Goal: Information Seeking & Learning: Learn about a topic

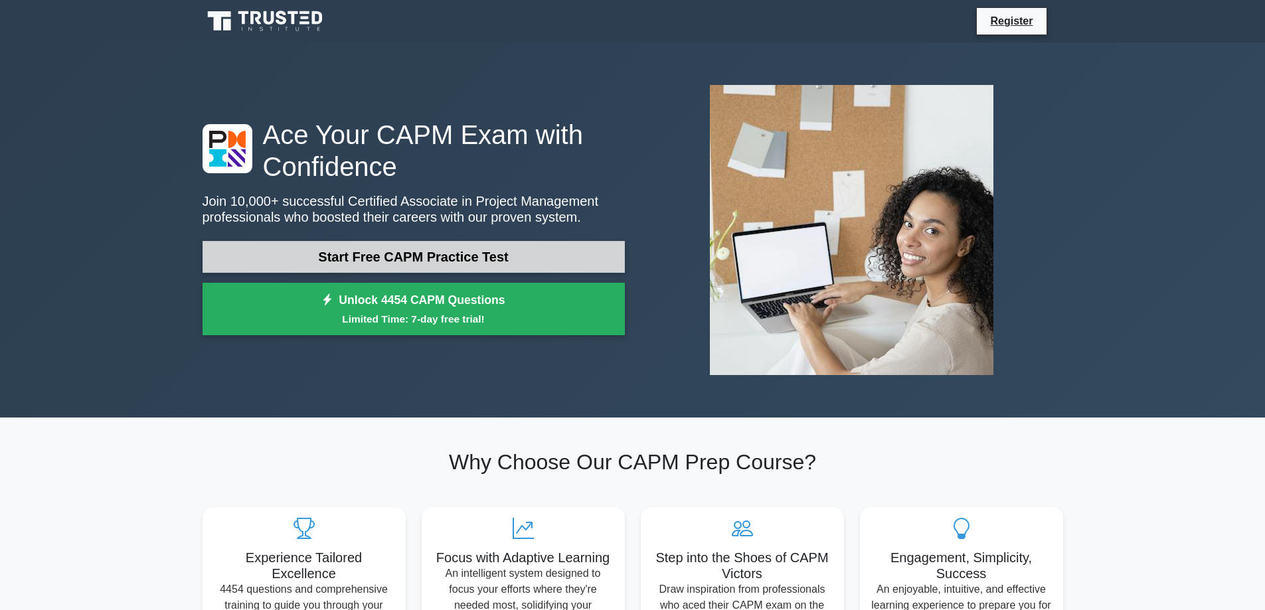
click at [457, 259] on link "Start Free CAPM Practice Test" at bounding box center [414, 257] width 422 height 32
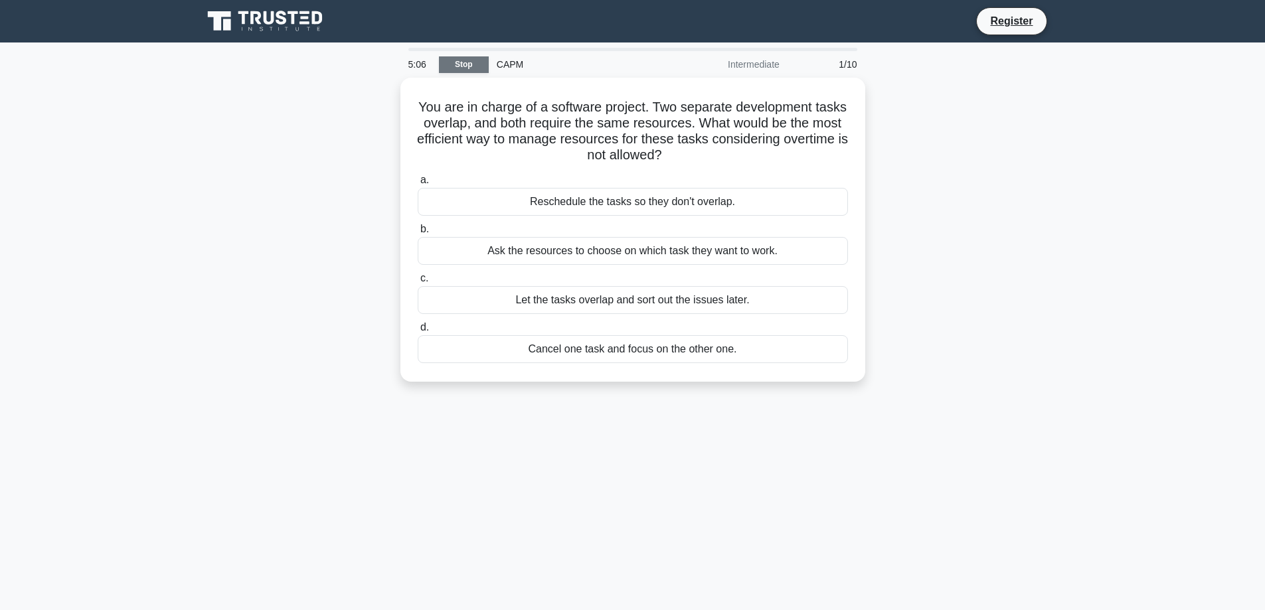
click at [472, 66] on link "Stop" at bounding box center [464, 64] width 50 height 17
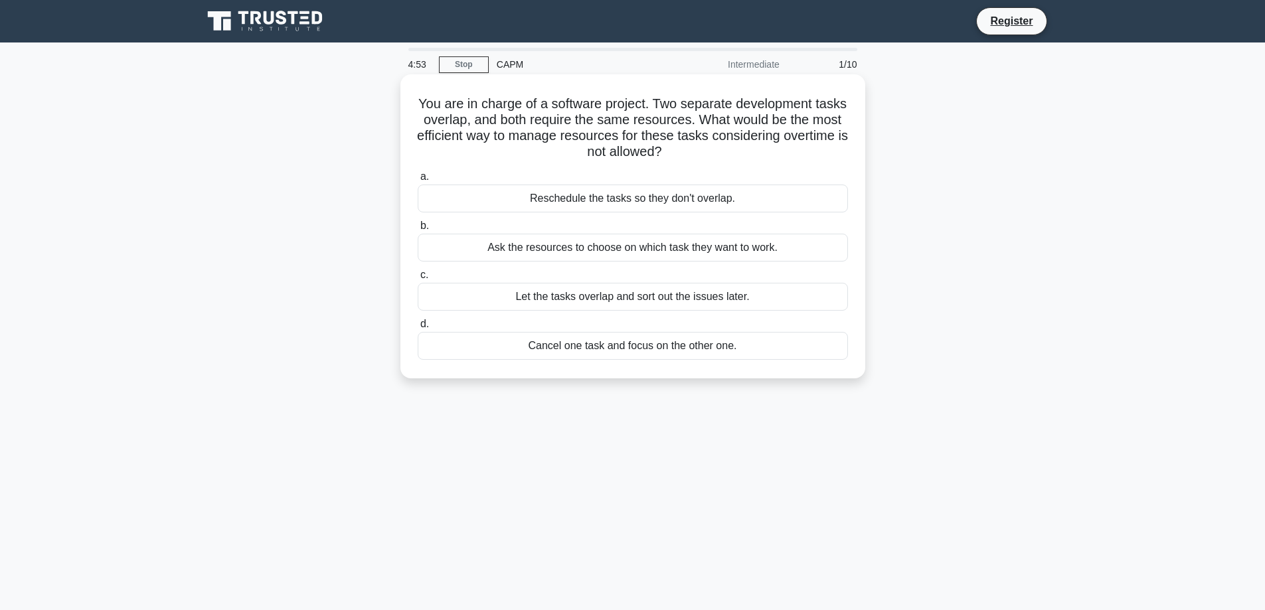
click at [591, 200] on div "Reschedule the tasks so they don't overlap." at bounding box center [633, 199] width 430 height 28
click at [418, 181] on input "a. Reschedule the tasks so they don't overlap." at bounding box center [418, 177] width 0 height 9
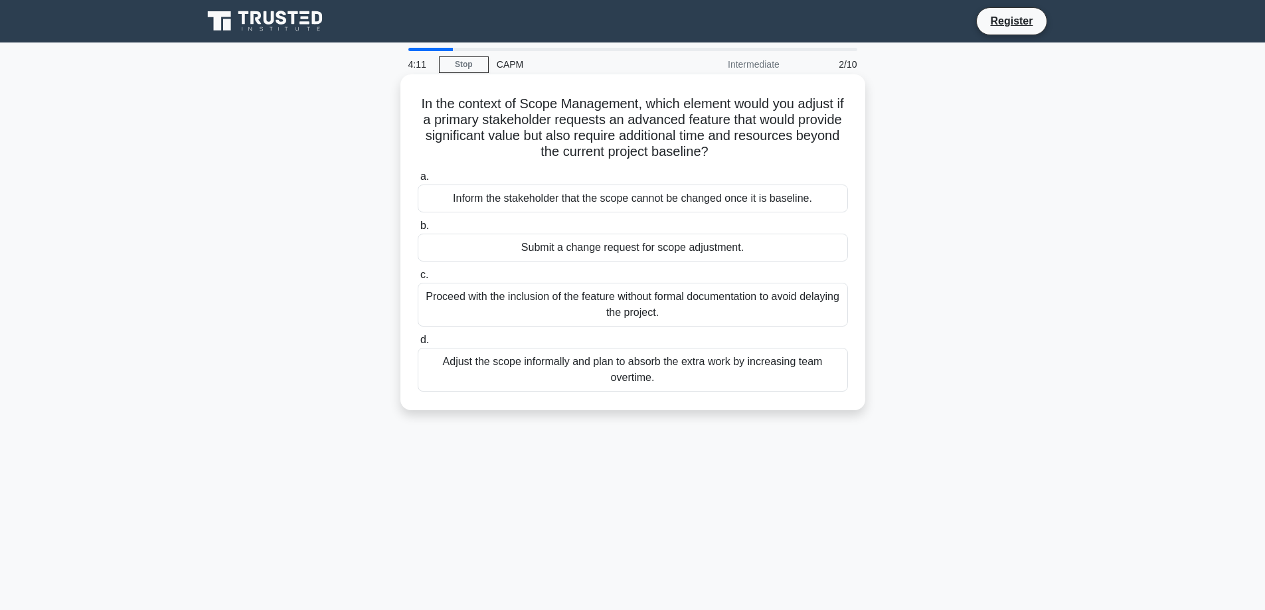
click at [672, 307] on div "Proceed with the inclusion of the feature without formal documentation to avoid…" at bounding box center [633, 305] width 430 height 44
click at [418, 280] on input "c. Proceed with the inclusion of the feature without formal documentation to av…" at bounding box center [418, 275] width 0 height 9
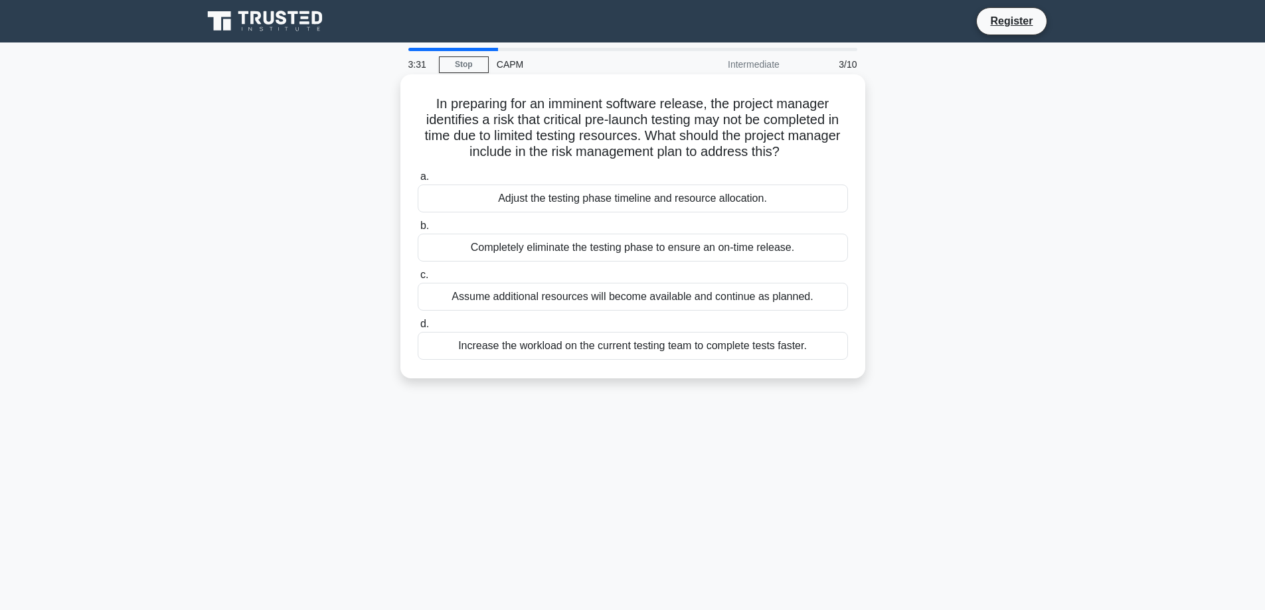
click at [687, 300] on div "Assume additional resources will become available and continue as planned." at bounding box center [633, 297] width 430 height 28
click at [418, 280] on input "c. Assume additional resources will become available and continue as planned." at bounding box center [418, 275] width 0 height 9
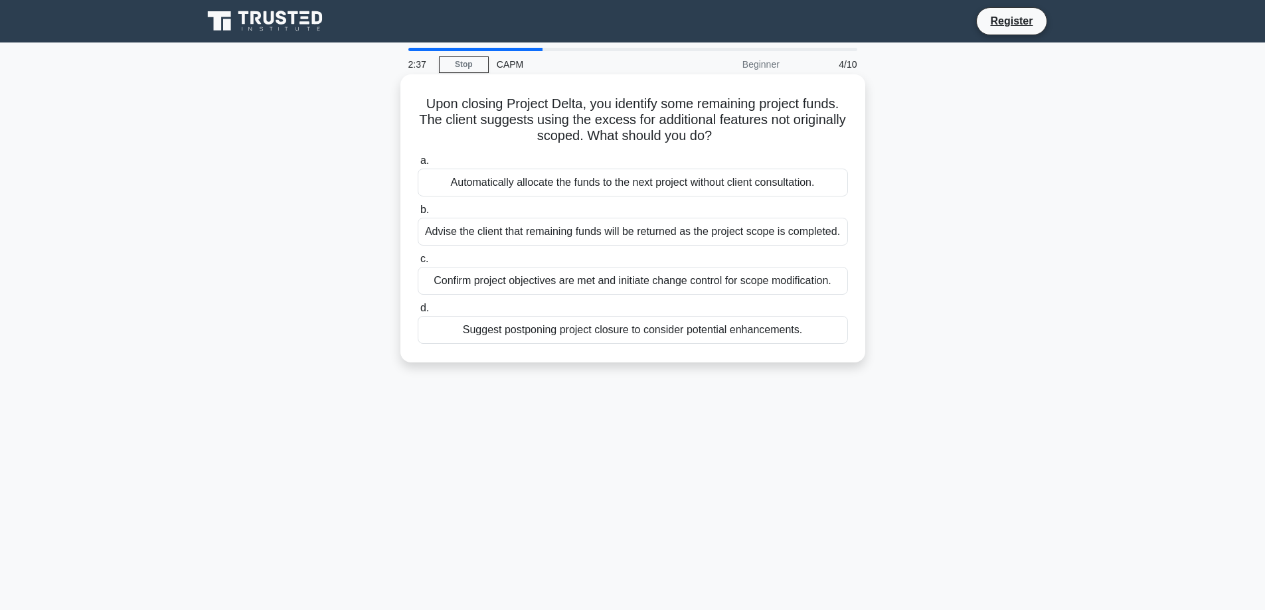
click at [675, 231] on div "Advise the client that remaining funds will be returned as the project scope is…" at bounding box center [633, 232] width 430 height 28
click at [418, 214] on input "b. Advise the client that remaining funds will be returned as the project scope…" at bounding box center [418, 210] width 0 height 9
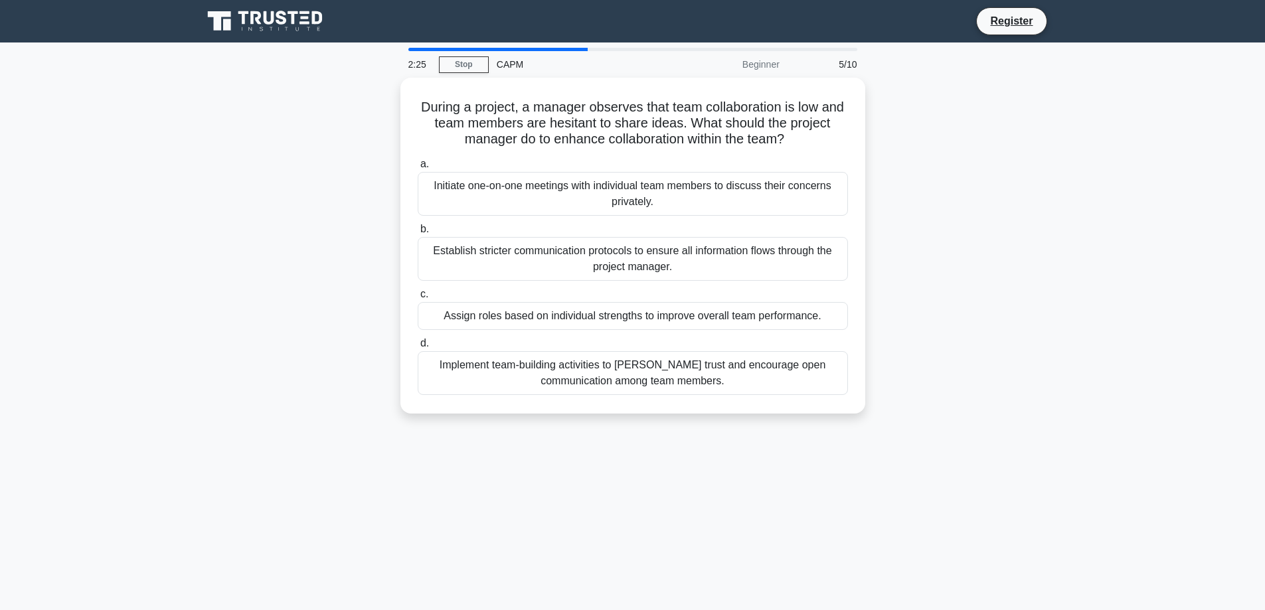
click at [634, 598] on div "2:25 Stop CAPM Beginner 5/10 During a project, a manager observes that team col…" at bounding box center [633, 380] width 877 height 664
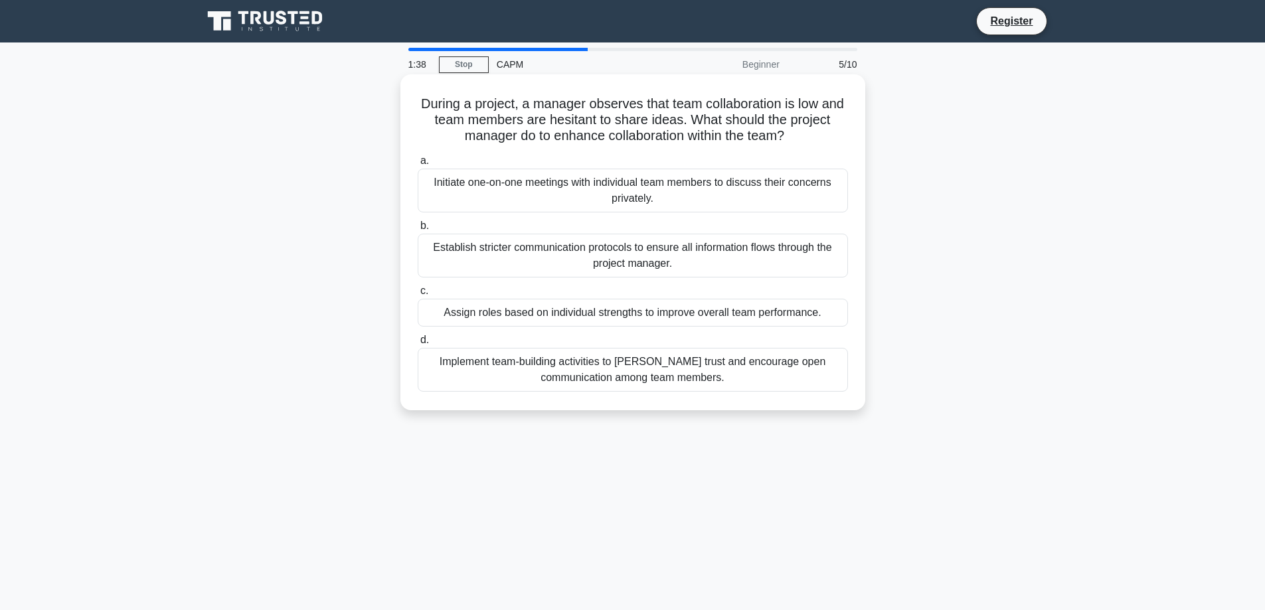
click at [620, 373] on div "Implement team-building activities to foster trust and encourage open communica…" at bounding box center [633, 370] width 430 height 44
click at [418, 345] on input "d. Implement team-building activities to foster trust and encourage open commun…" at bounding box center [418, 340] width 0 height 9
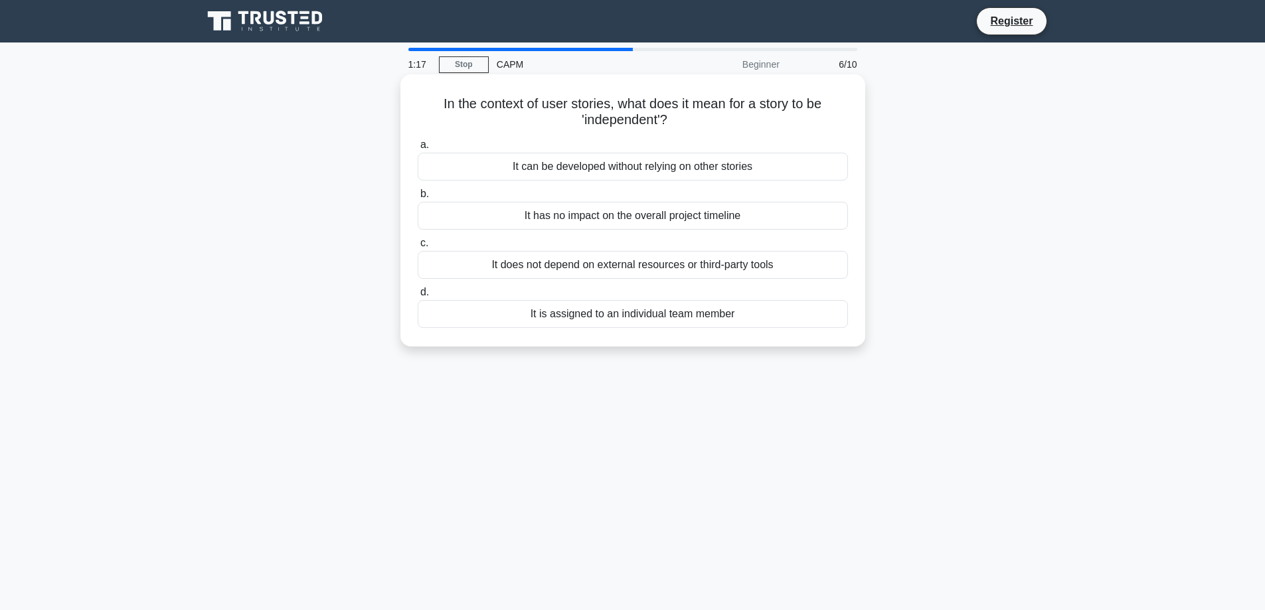
click at [645, 218] on div "It has no impact on the overall project timeline" at bounding box center [633, 216] width 430 height 28
click at [418, 199] on input "b. It has no impact on the overall project timeline" at bounding box center [418, 194] width 0 height 9
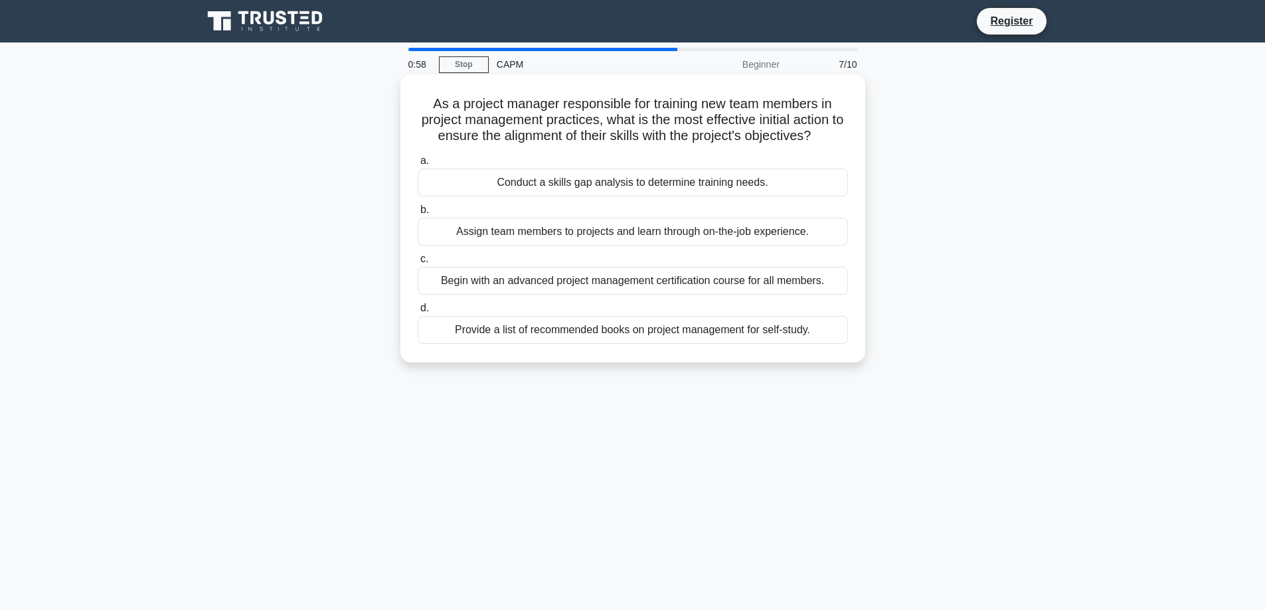
click at [673, 230] on div "Assign team members to projects and learn through on-the-job experience." at bounding box center [633, 232] width 430 height 28
click at [418, 214] on input "b. Assign team members to projects and learn through on-the-job experience." at bounding box center [418, 210] width 0 height 9
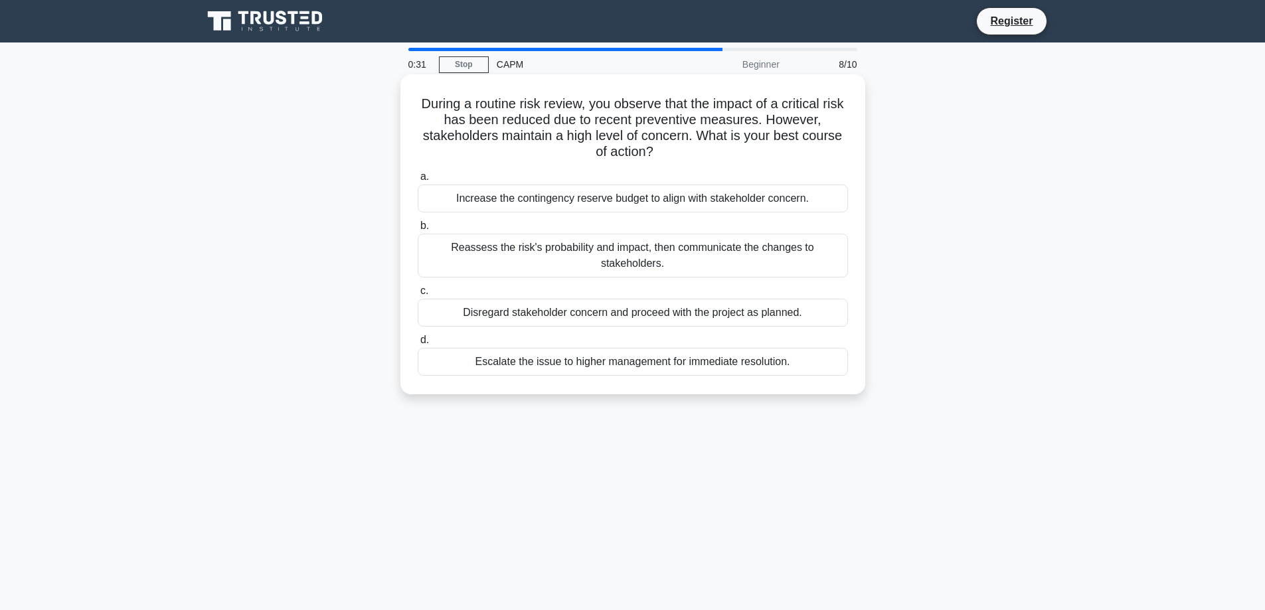
click at [661, 199] on div "Increase the contingency reserve budget to align with stakeholder concern." at bounding box center [633, 199] width 430 height 28
click at [418, 181] on input "a. Increase the contingency reserve budget to align with stakeholder concern." at bounding box center [418, 177] width 0 height 9
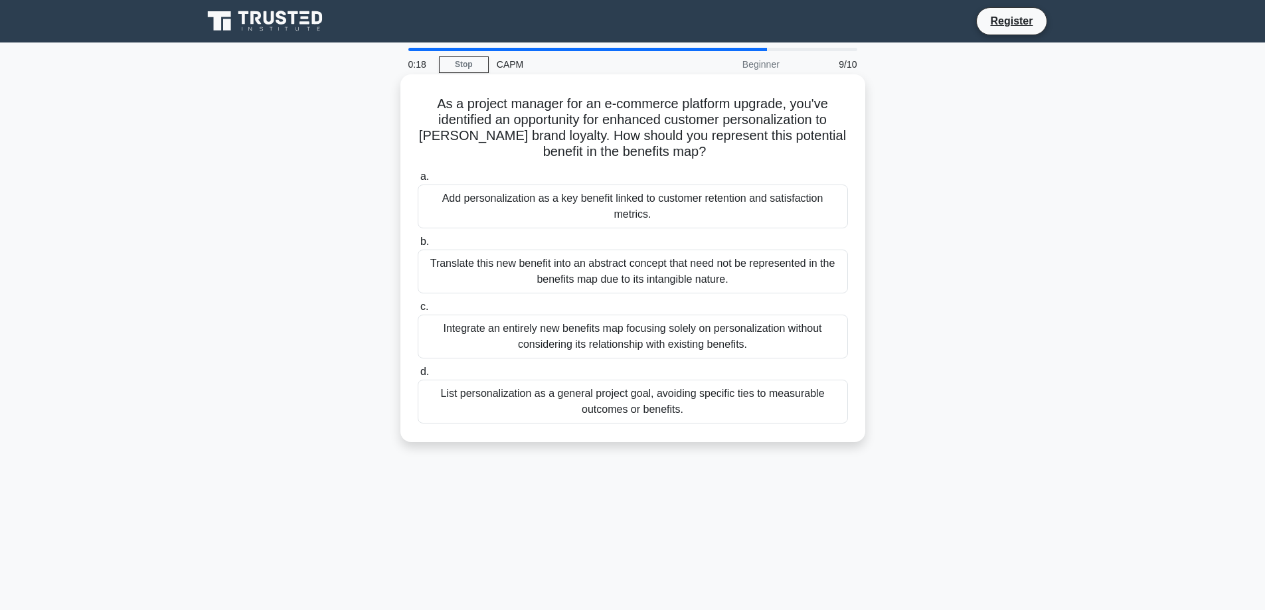
click at [637, 278] on div "Translate this new benefit into an abstract concept that need not be represente…" at bounding box center [633, 272] width 430 height 44
click at [418, 246] on input "b. Translate this new benefit into an abstract concept that need not be represe…" at bounding box center [418, 242] width 0 height 9
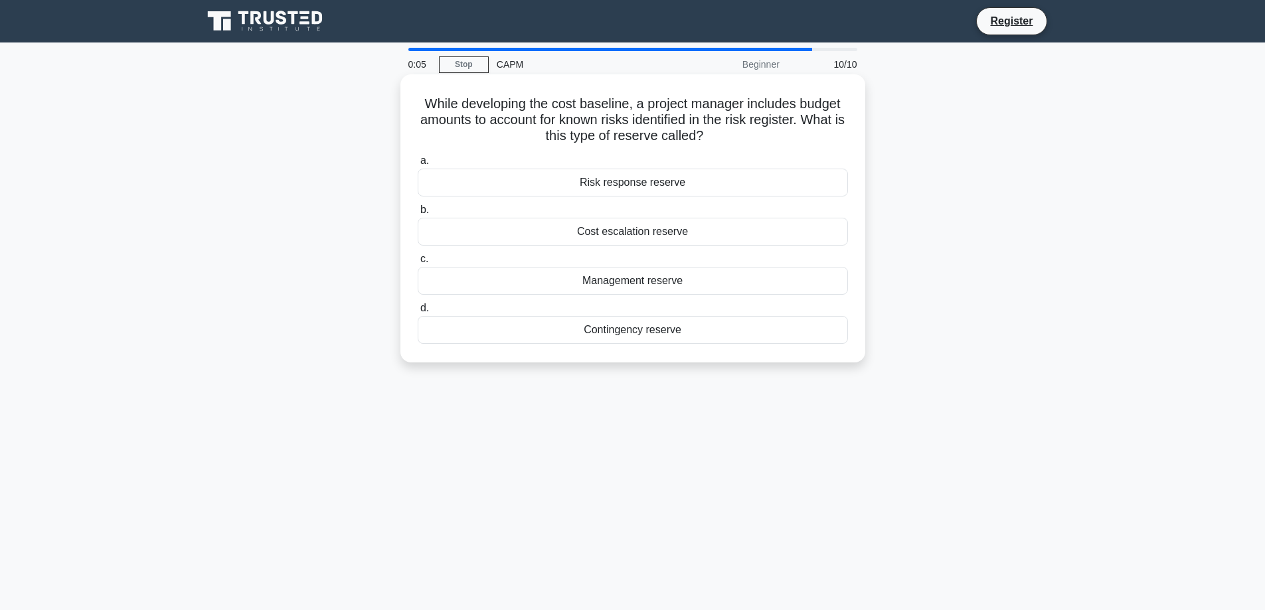
click at [641, 331] on div "Contingency reserve" at bounding box center [633, 330] width 430 height 28
click at [418, 313] on input "d. Contingency reserve" at bounding box center [418, 308] width 0 height 9
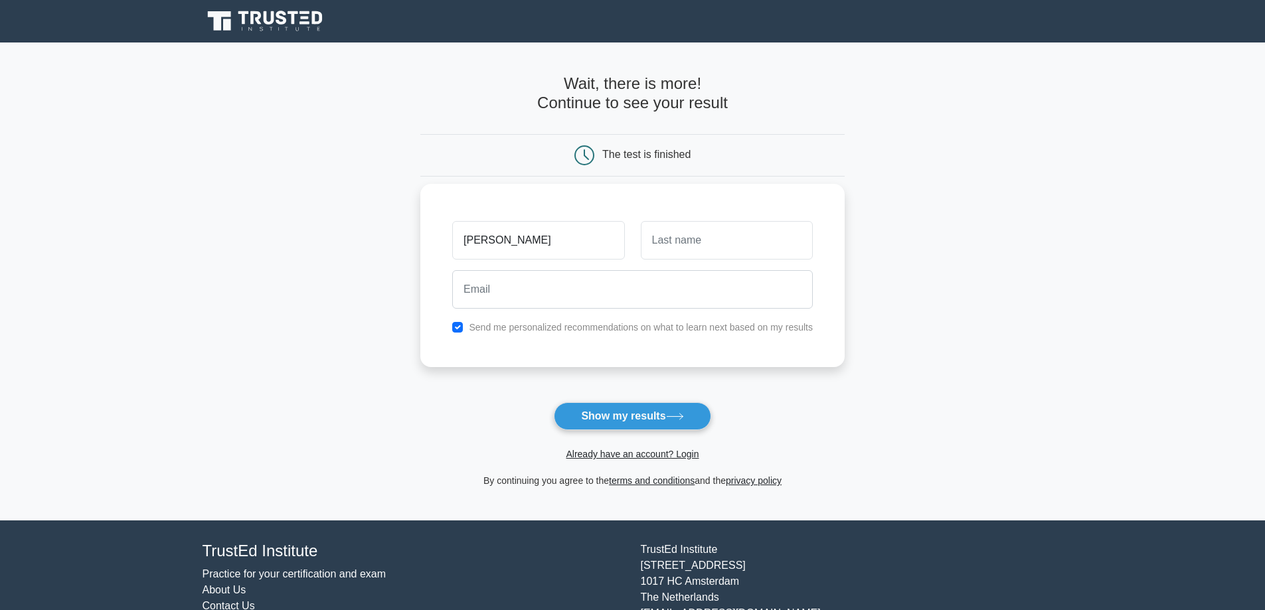
type input "[PERSON_NAME]"
click at [672, 242] on input "text" at bounding box center [727, 240] width 172 height 39
type input "Forney"
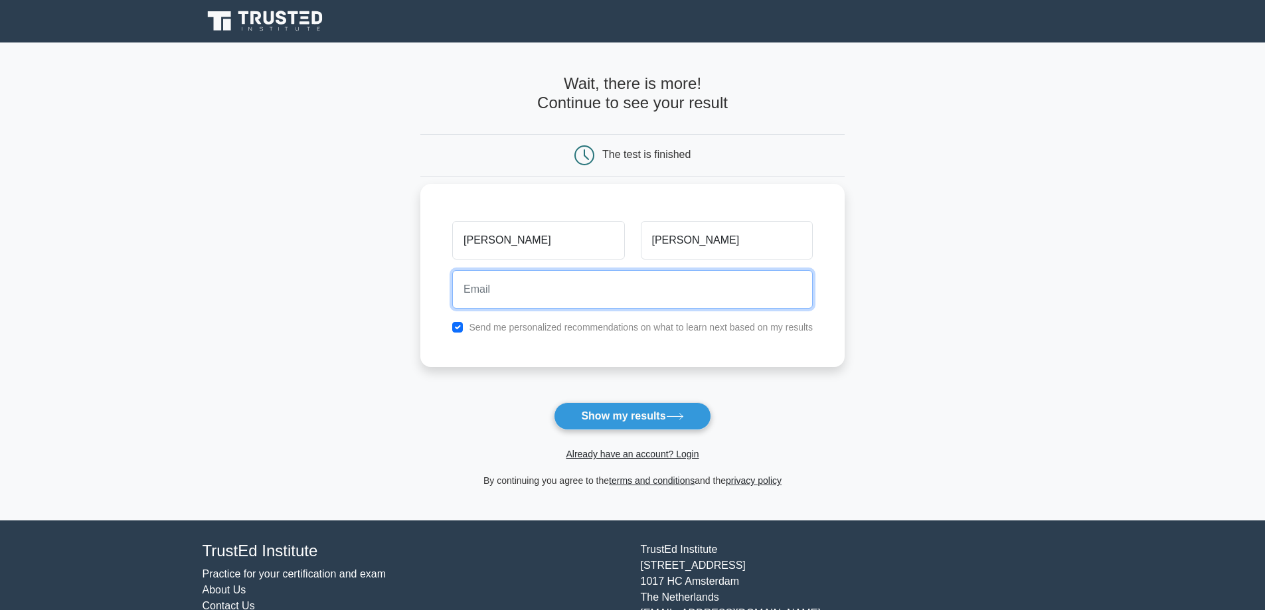
click at [510, 287] on input "email" at bounding box center [632, 289] width 361 height 39
type input "sforney81@gmail.com"
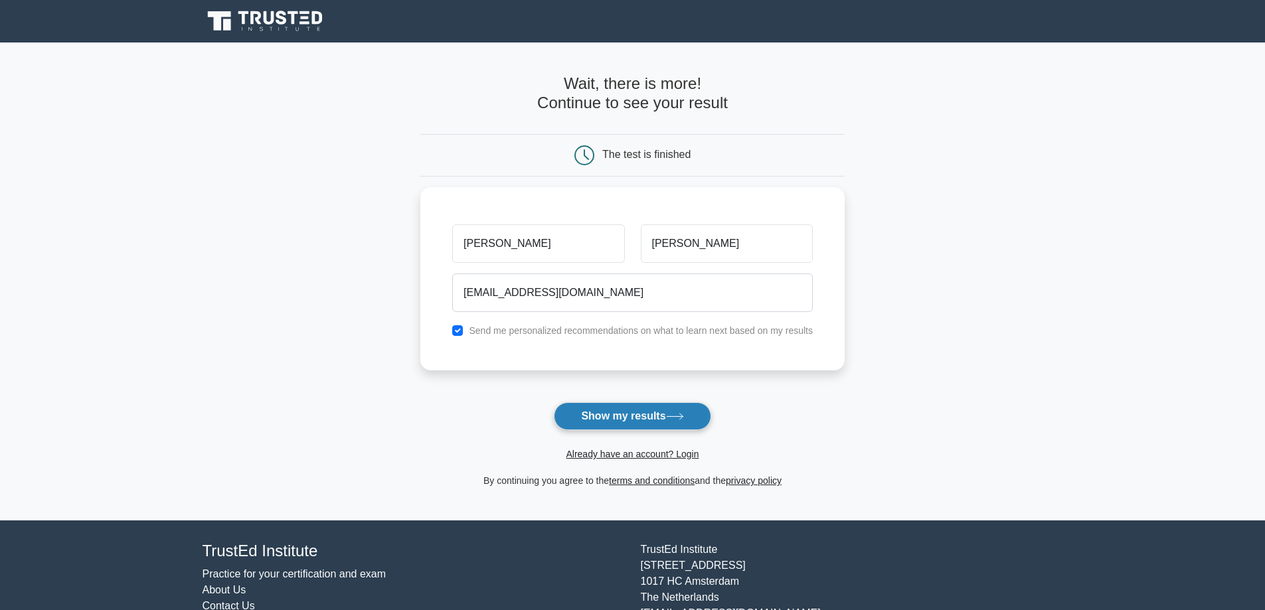
click at [645, 411] on button "Show my results" at bounding box center [632, 416] width 157 height 28
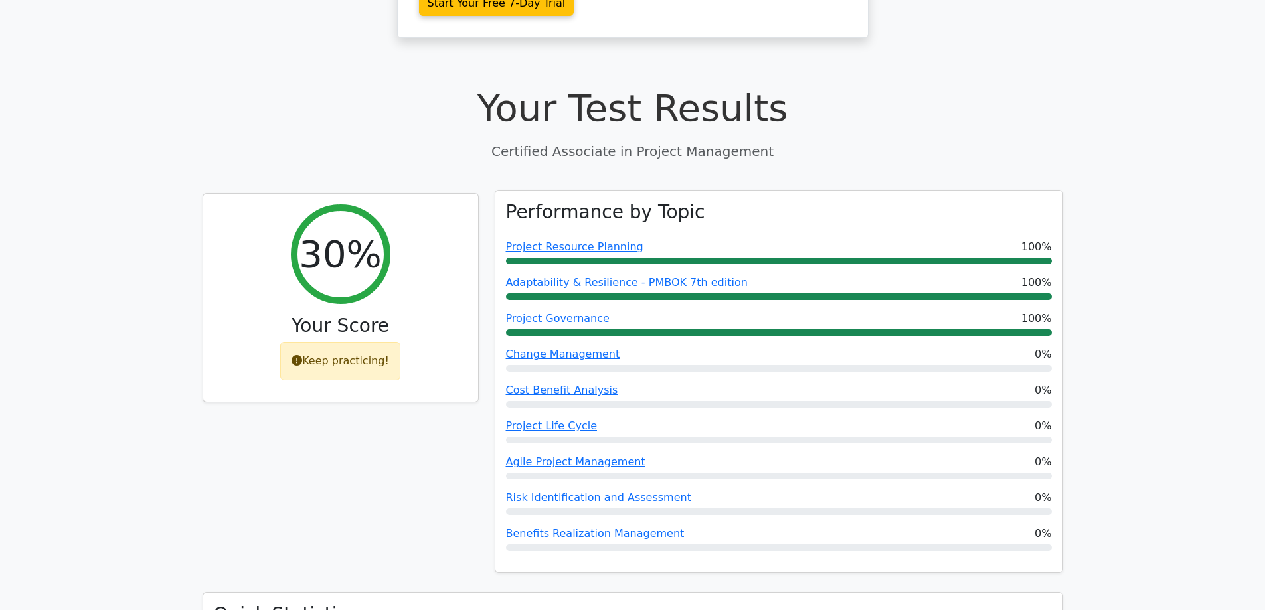
scroll to position [398, 0]
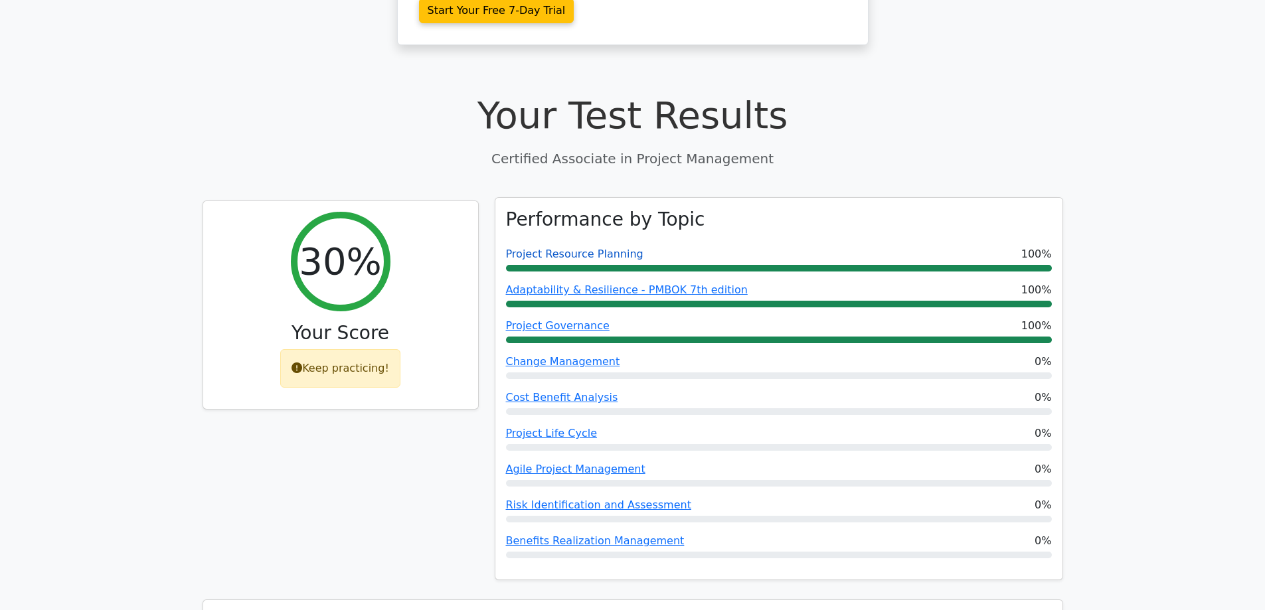
click at [588, 248] on link "Project Resource Planning" at bounding box center [574, 254] width 137 height 13
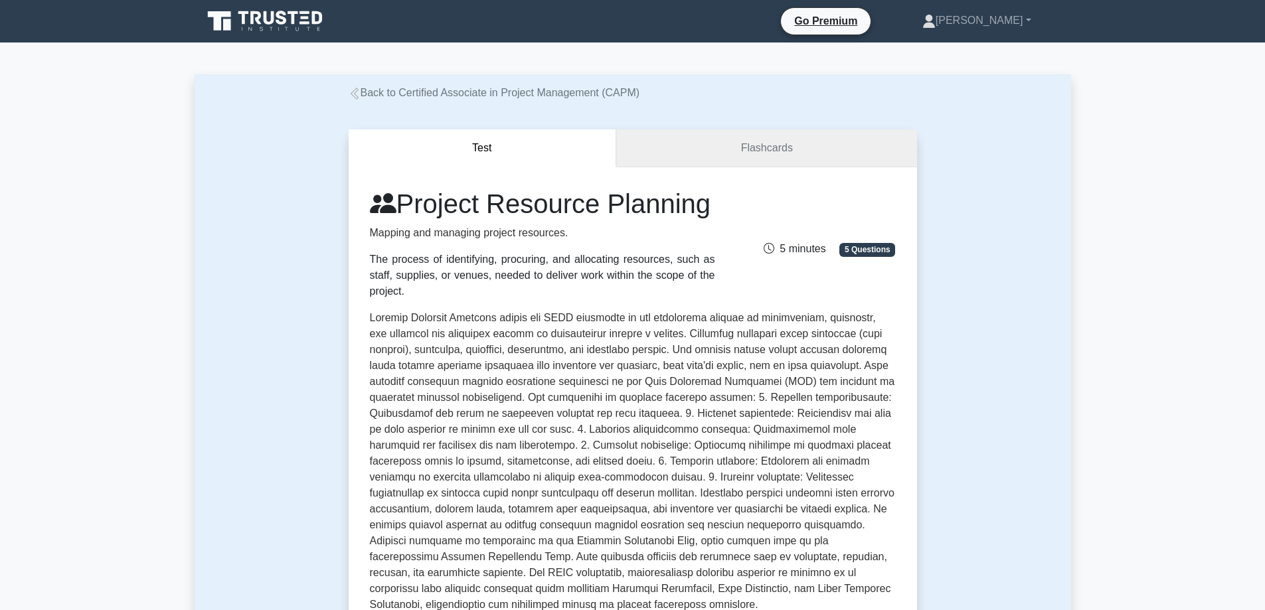
click at [794, 145] on link "Flashcards" at bounding box center [766, 148] width 300 height 38
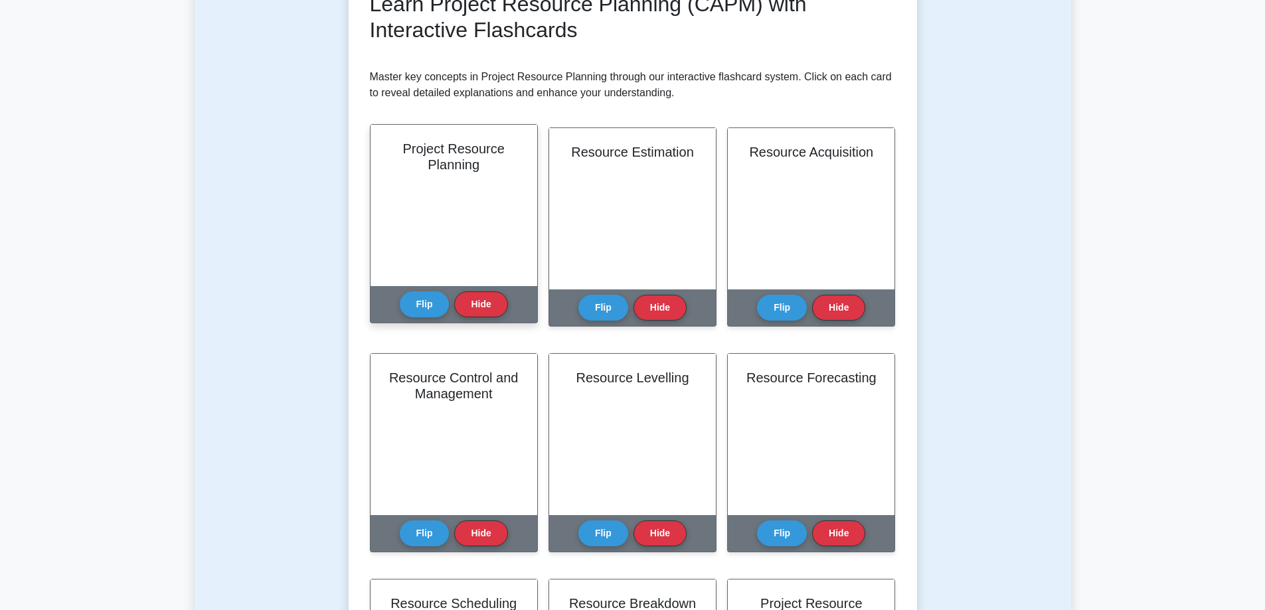
scroll to position [199, 0]
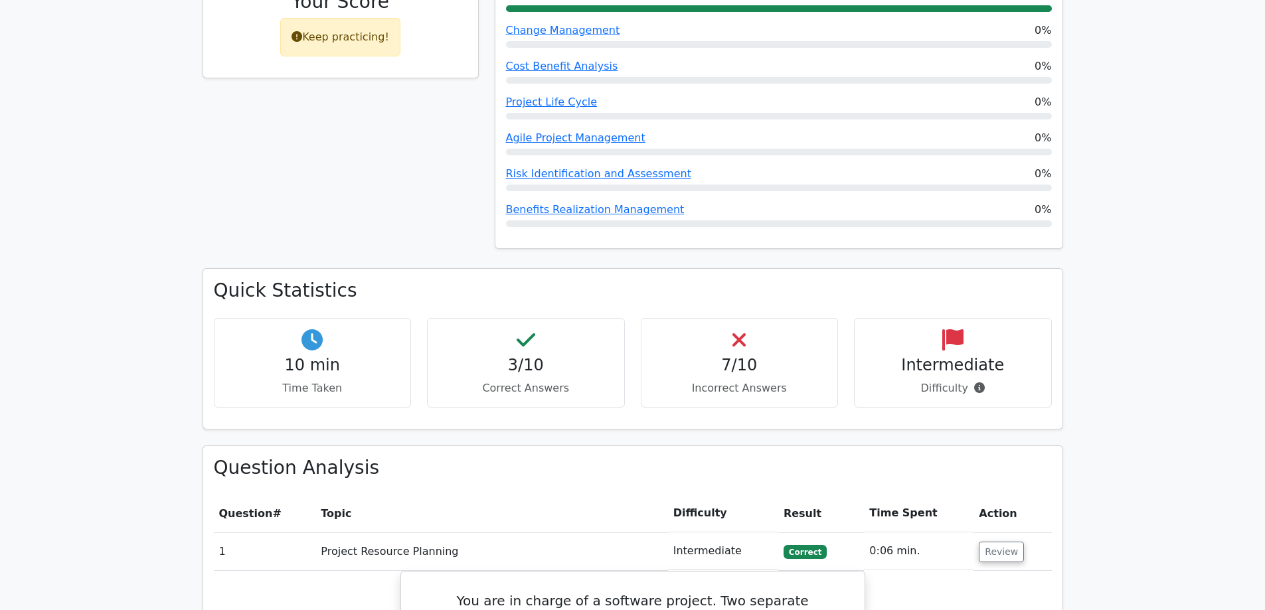
scroll to position [730, 0]
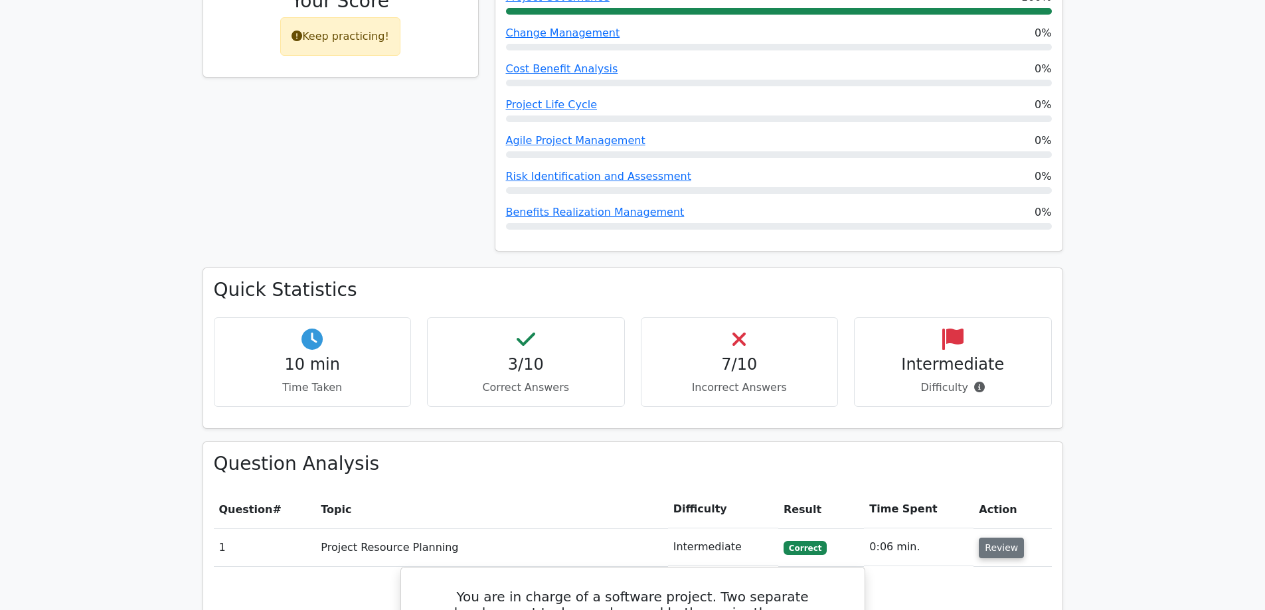
click at [994, 538] on button "Review" at bounding box center [1001, 548] width 45 height 21
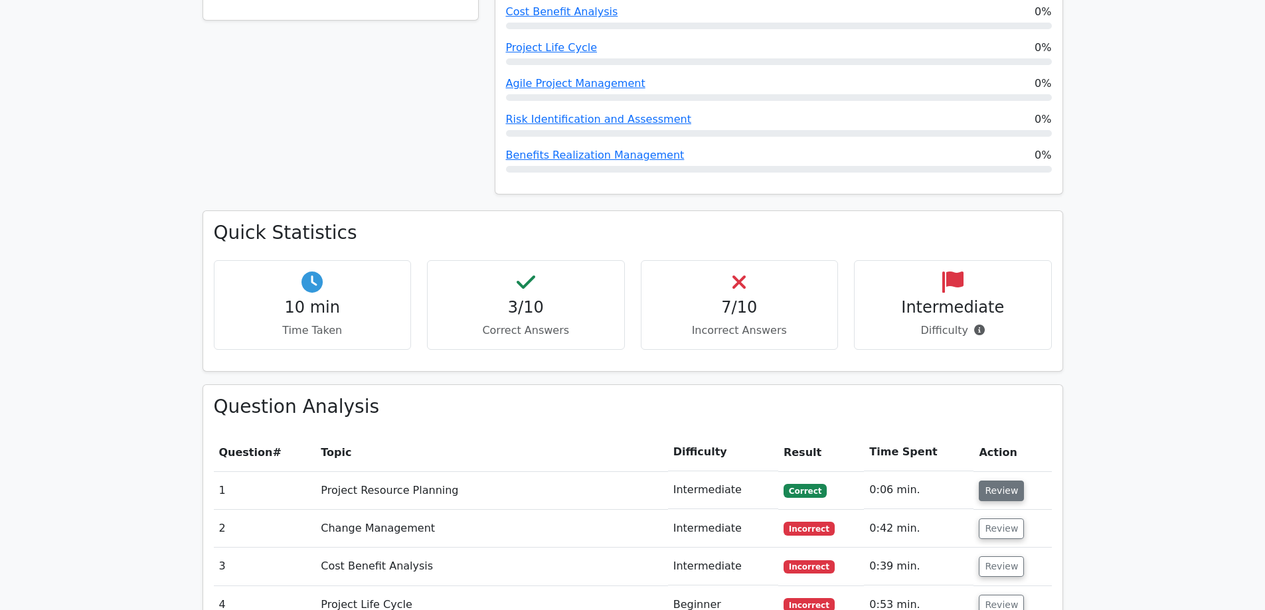
scroll to position [863, 0]
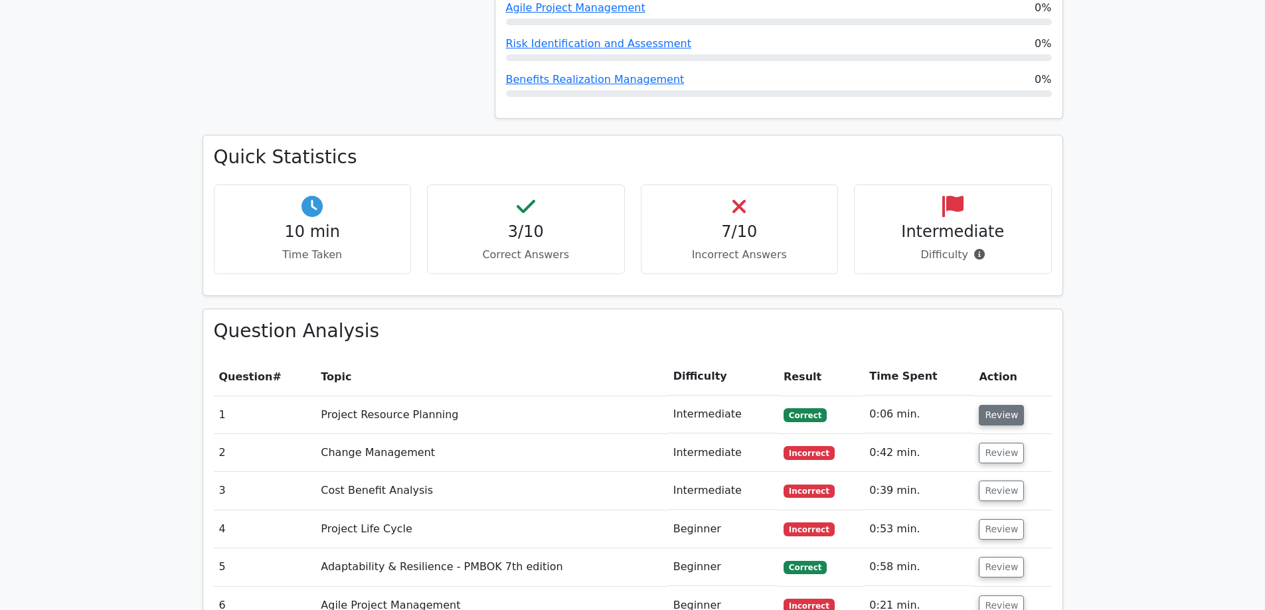
click at [998, 405] on button "Review" at bounding box center [1001, 415] width 45 height 21
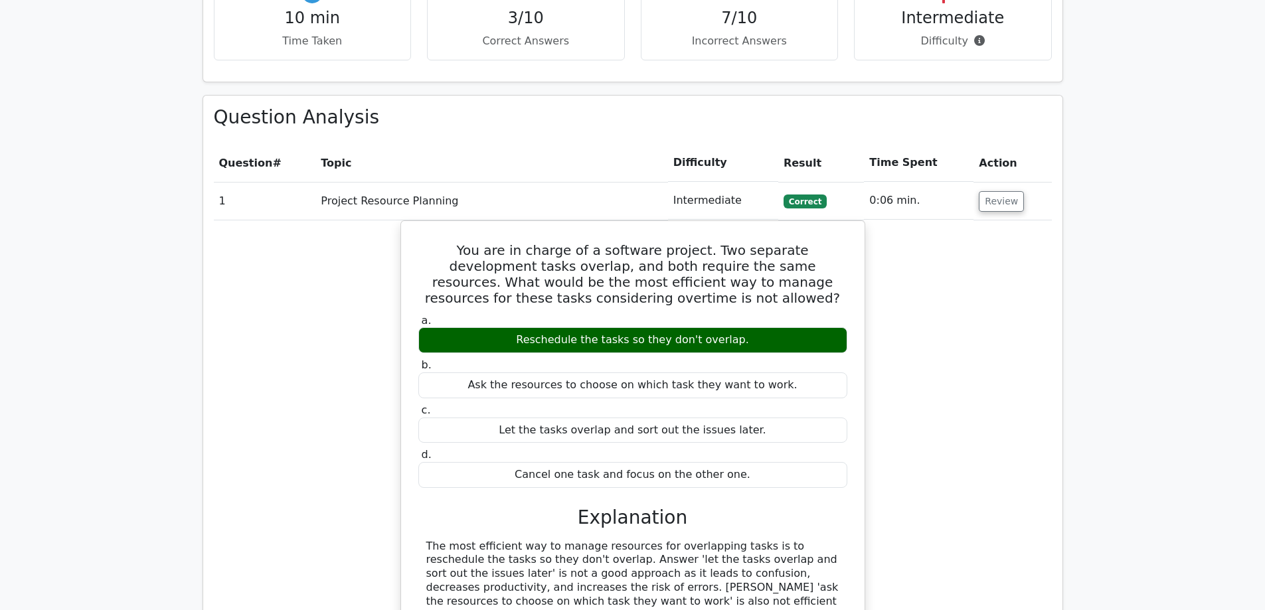
scroll to position [1129, 0]
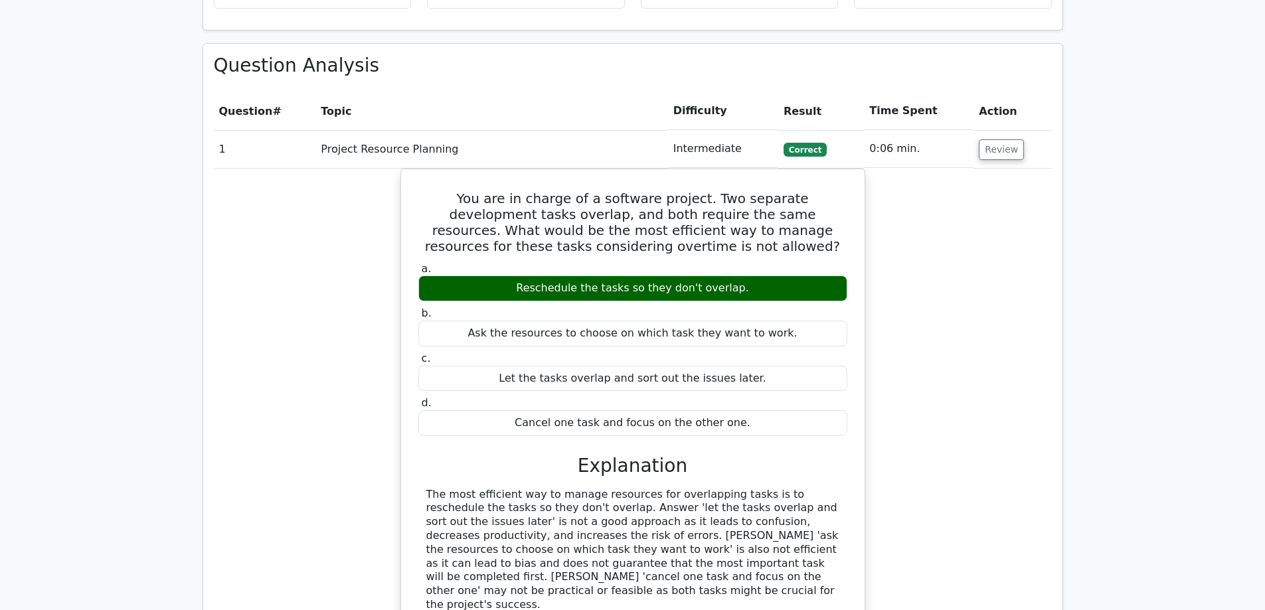
click at [962, 276] on div "You are in charge of a software project. Two separate development tasks overlap…" at bounding box center [633, 433] width 838 height 529
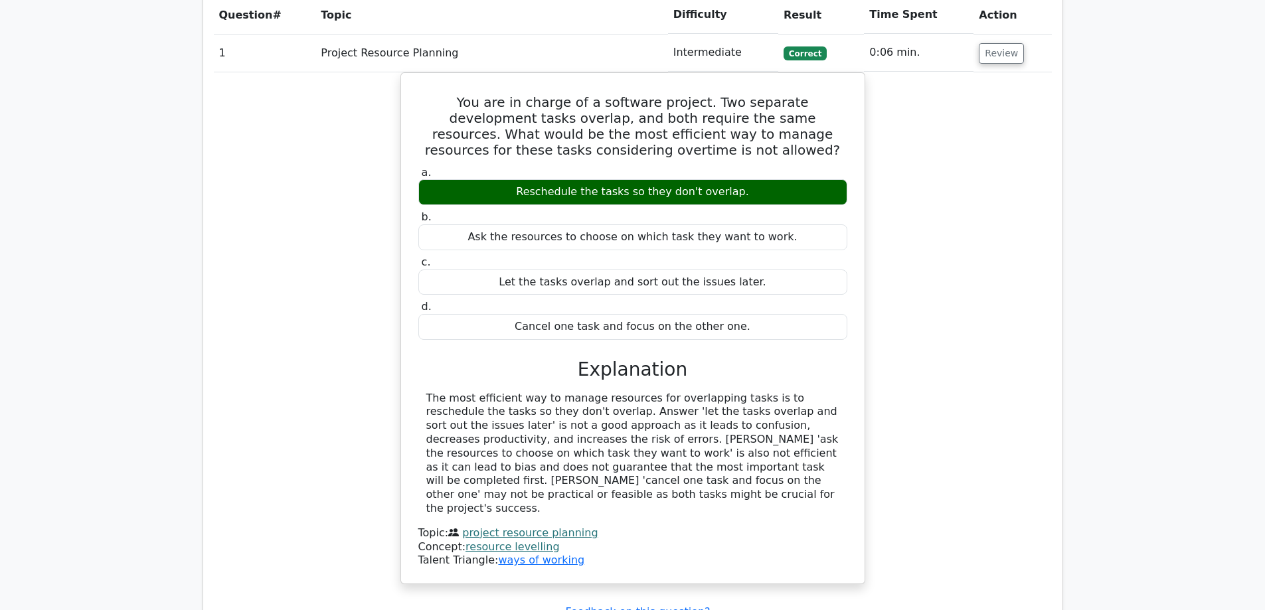
scroll to position [1461, 0]
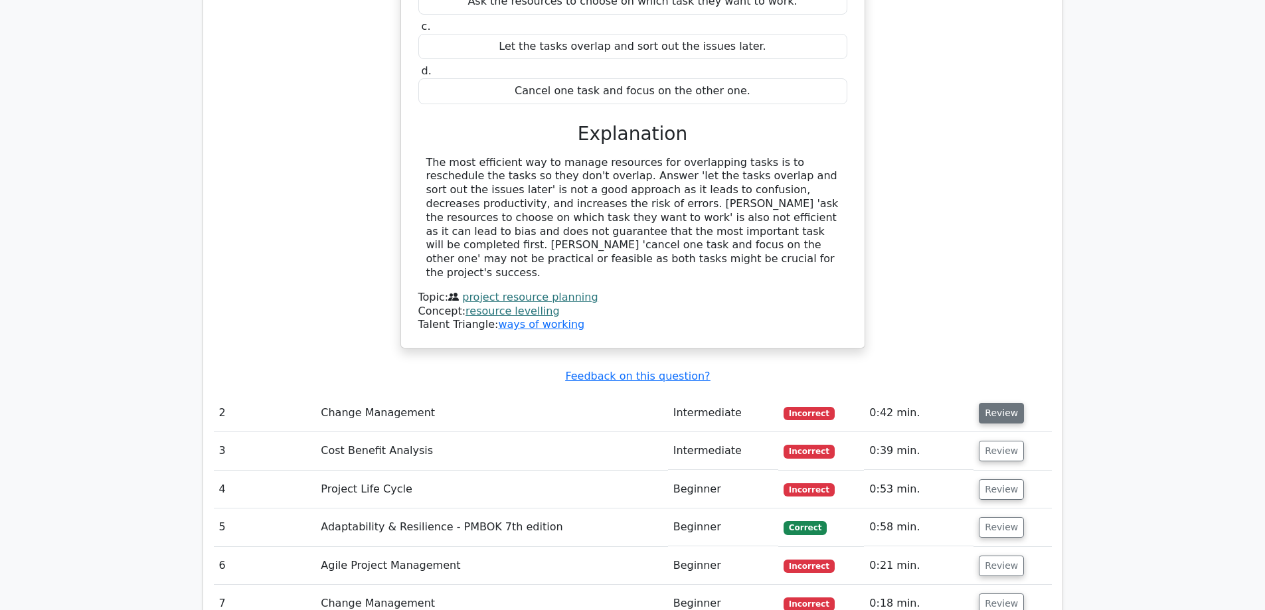
click at [995, 403] on button "Review" at bounding box center [1001, 413] width 45 height 21
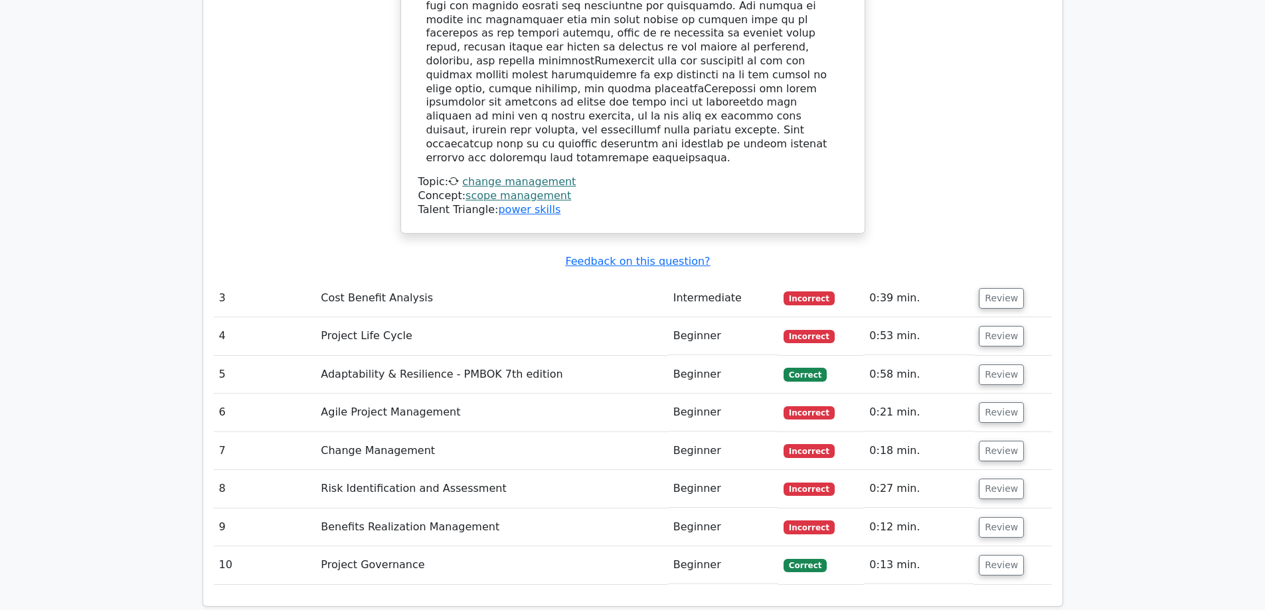
scroll to position [2391, 0]
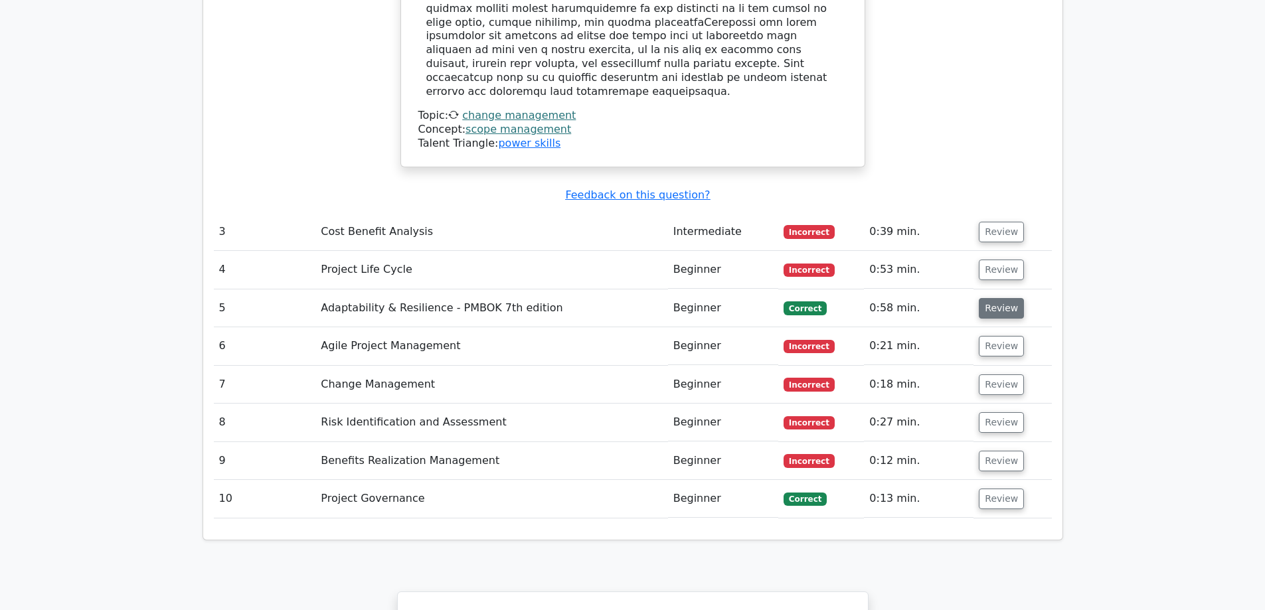
click at [992, 298] on button "Review" at bounding box center [1001, 308] width 45 height 21
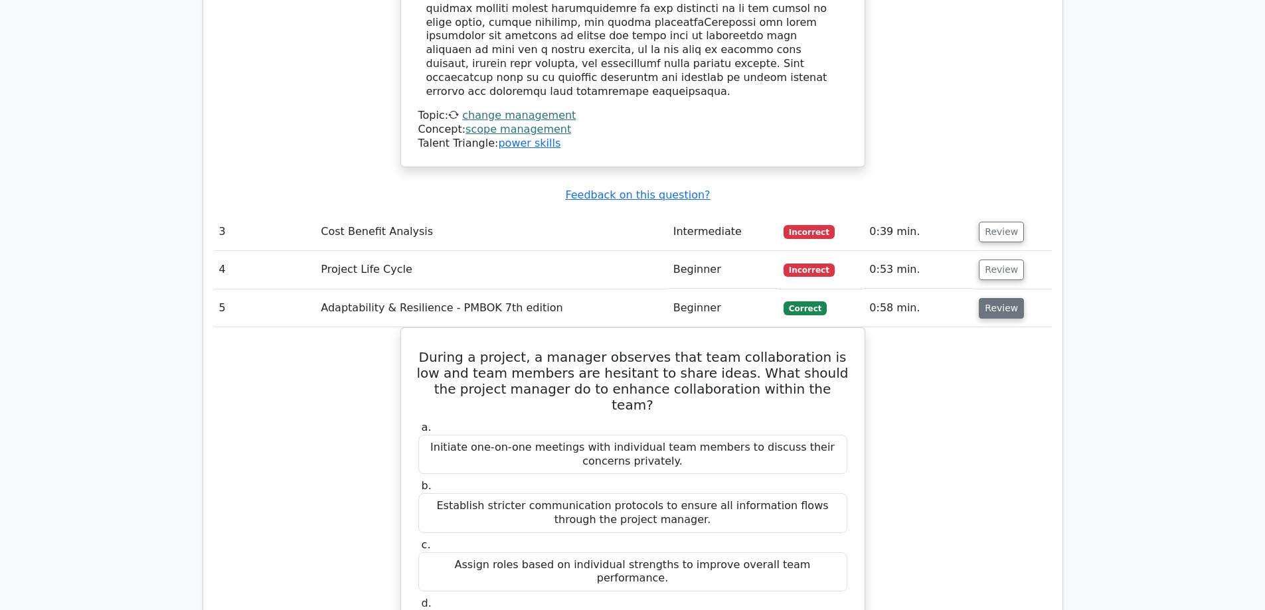
click at [991, 298] on button "Review" at bounding box center [1001, 308] width 45 height 21
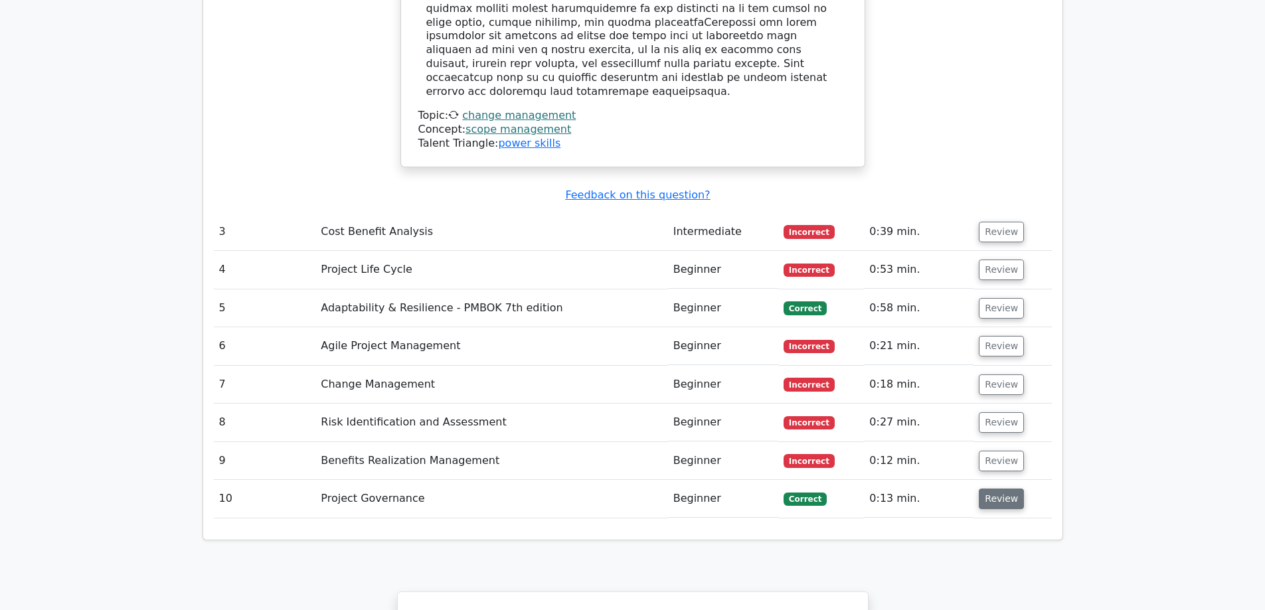
click at [987, 489] on button "Review" at bounding box center [1001, 499] width 45 height 21
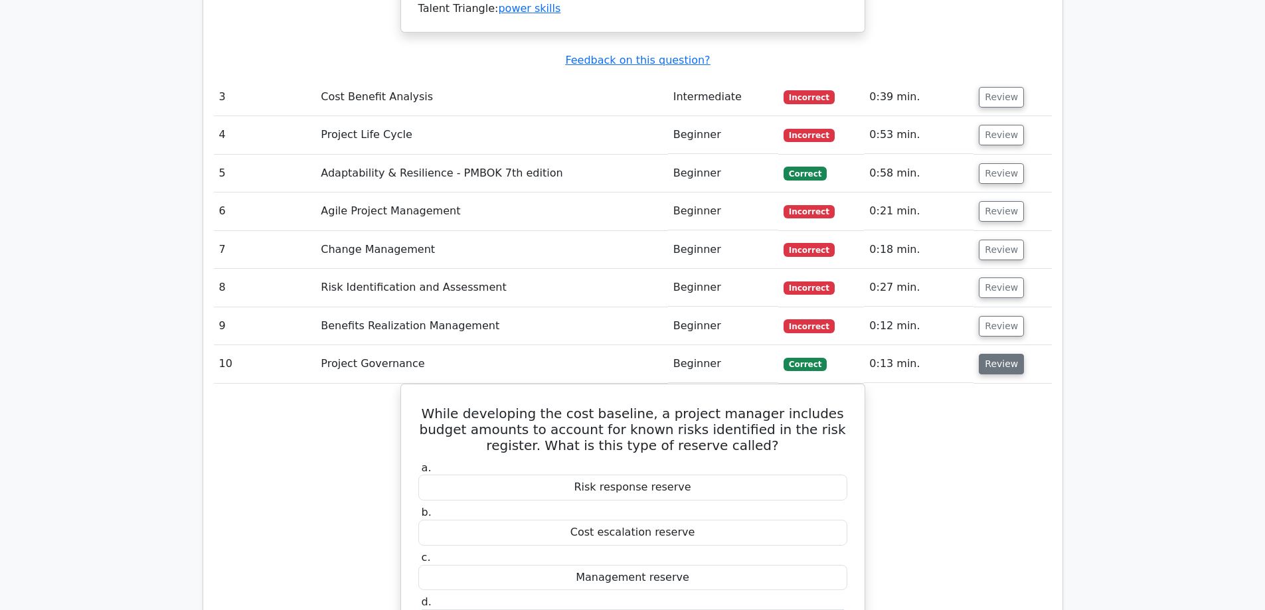
scroll to position [2590, 0]
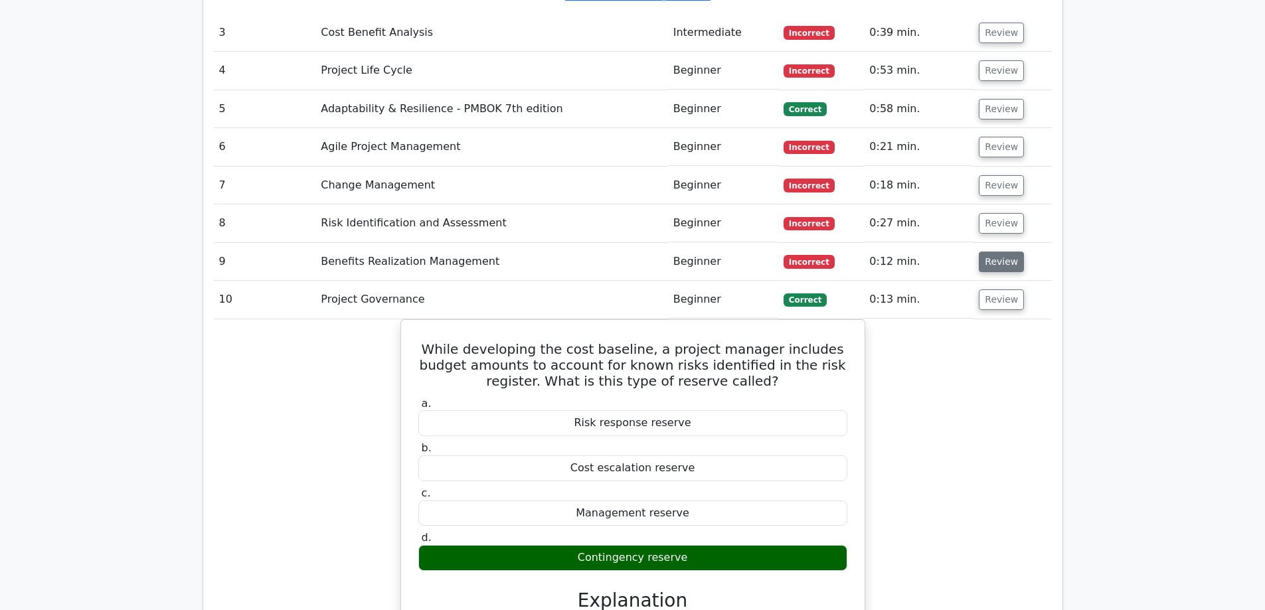
click at [1002, 252] on button "Review" at bounding box center [1001, 262] width 45 height 21
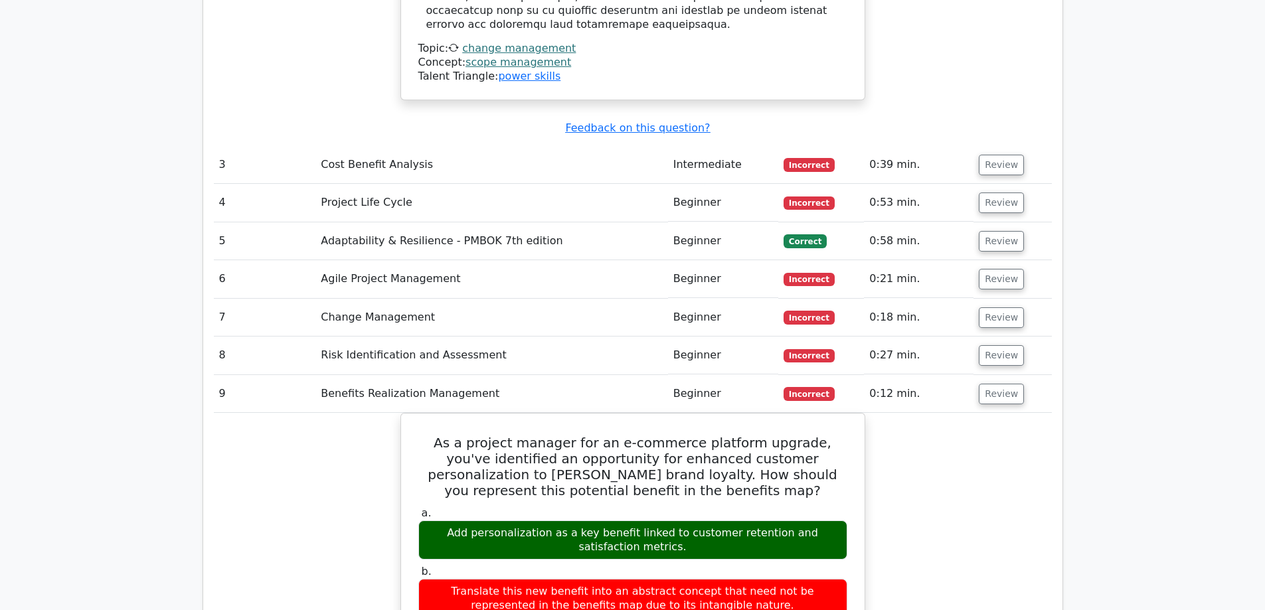
scroll to position [2457, 0]
click at [999, 308] on button "Review" at bounding box center [1001, 318] width 45 height 21
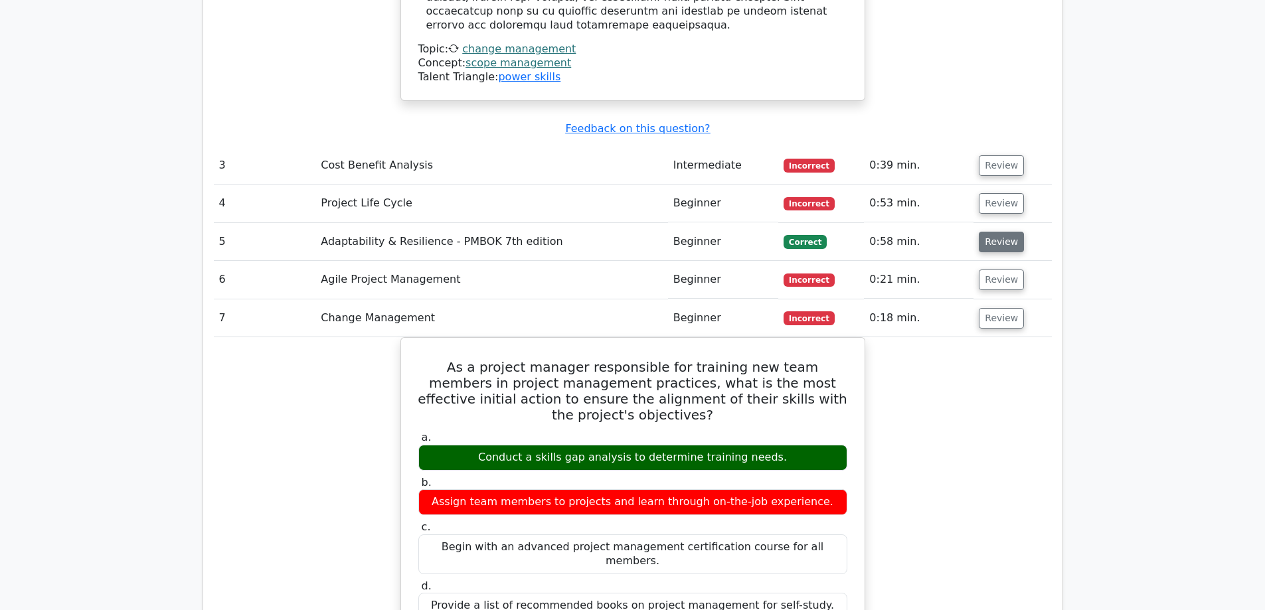
click at [999, 232] on button "Review" at bounding box center [1001, 242] width 45 height 21
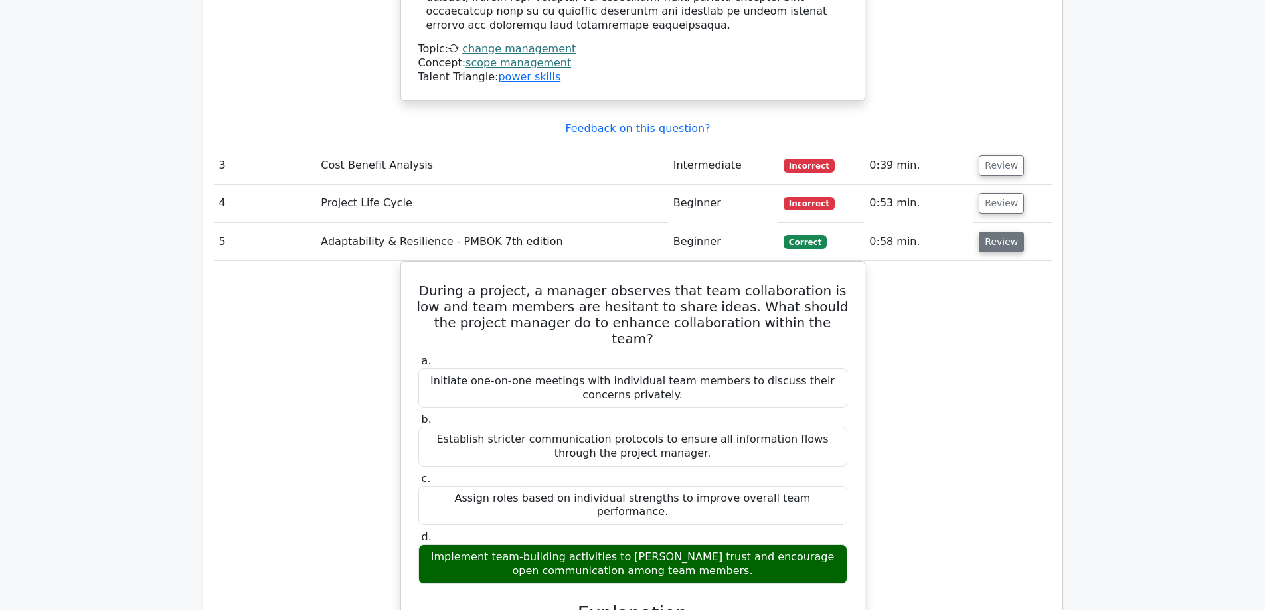
click at [999, 232] on button "Review" at bounding box center [1001, 242] width 45 height 21
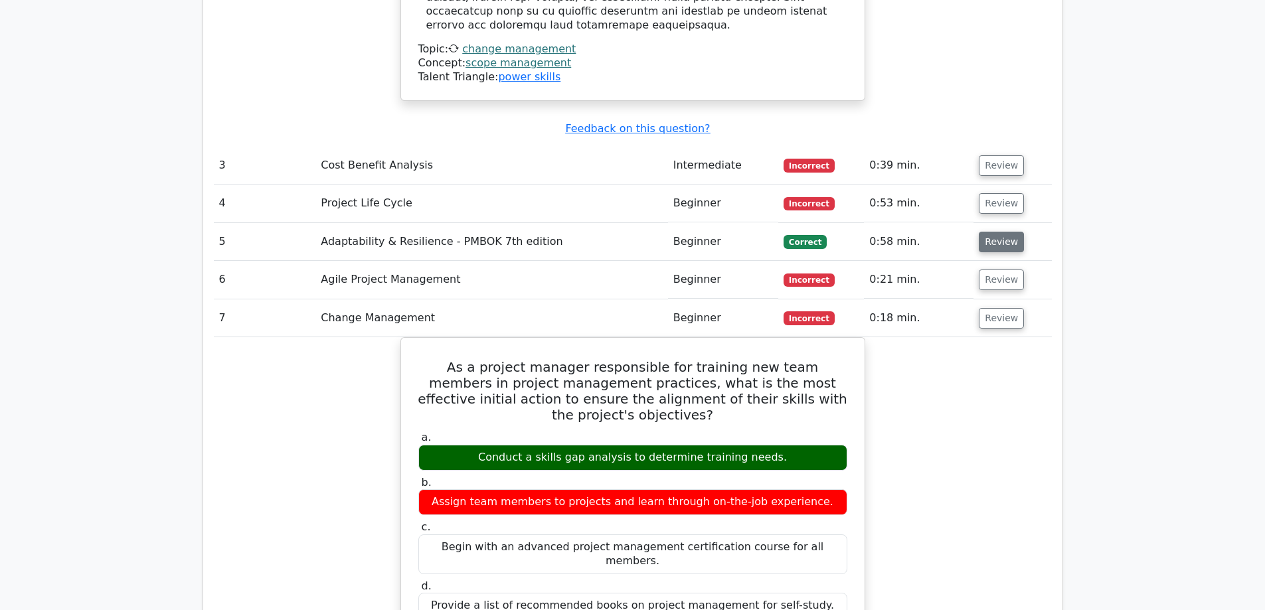
click at [997, 232] on button "Review" at bounding box center [1001, 242] width 45 height 21
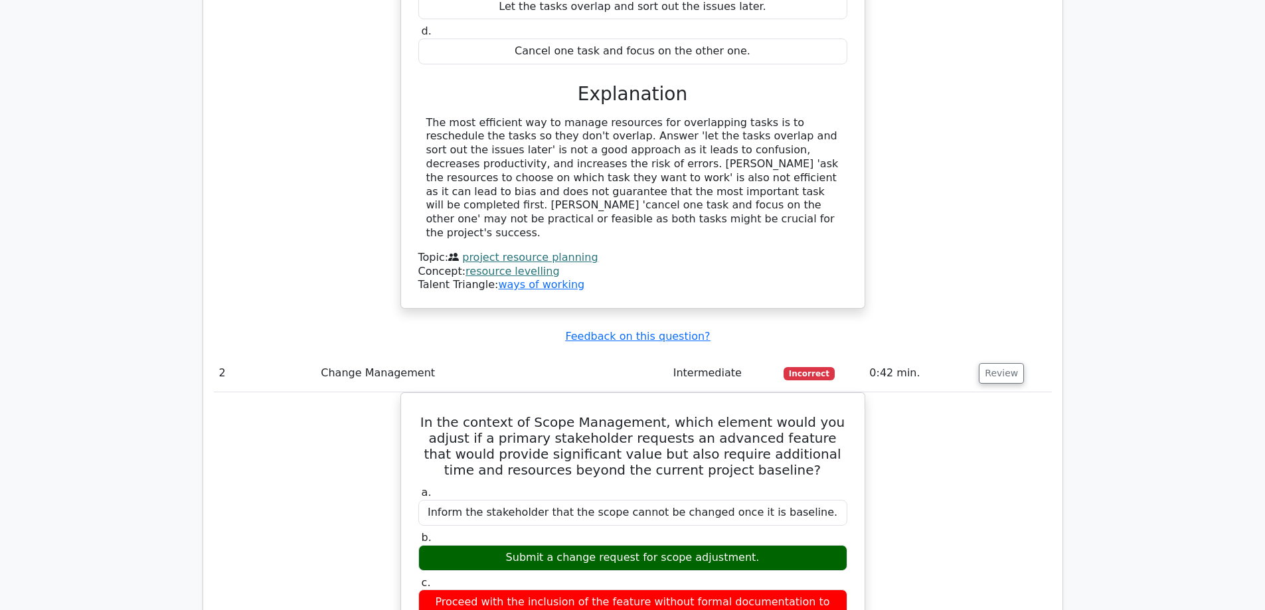
scroll to position [1461, 0]
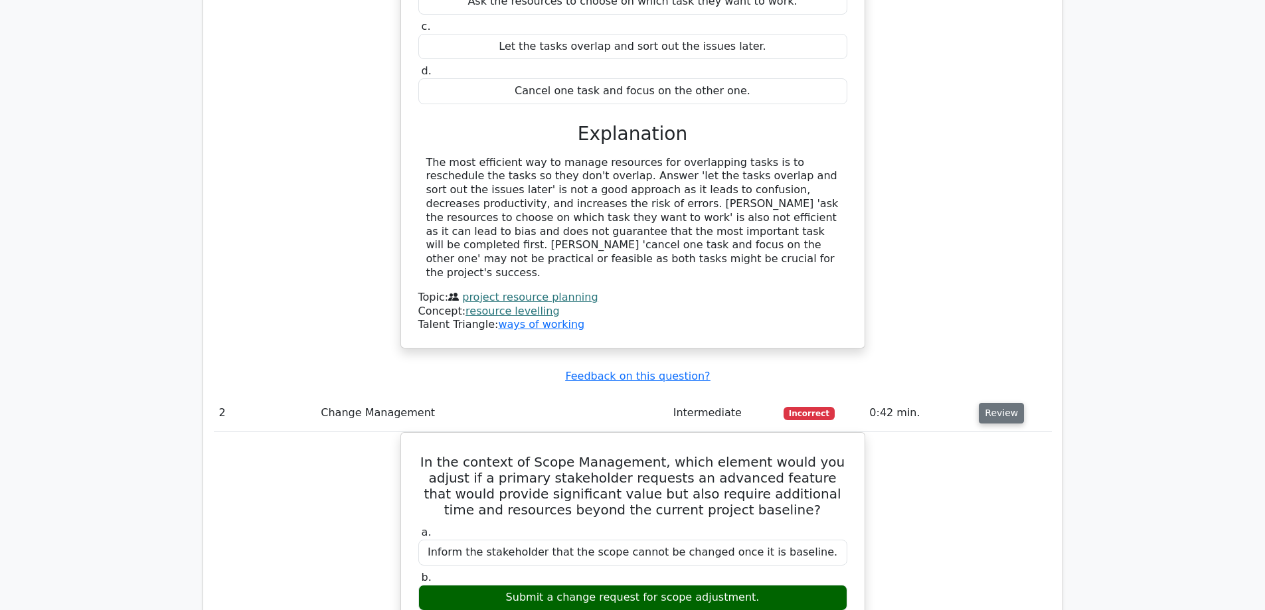
click at [989, 403] on button "Review" at bounding box center [1001, 413] width 45 height 21
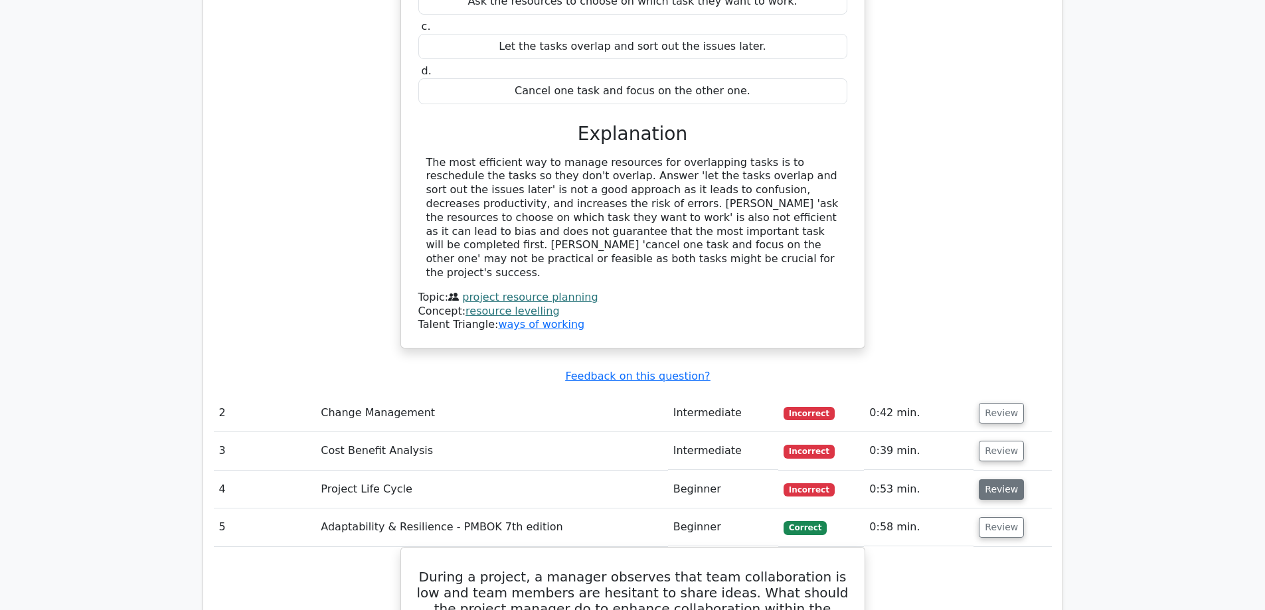
click at [999, 479] on button "Review" at bounding box center [1001, 489] width 45 height 21
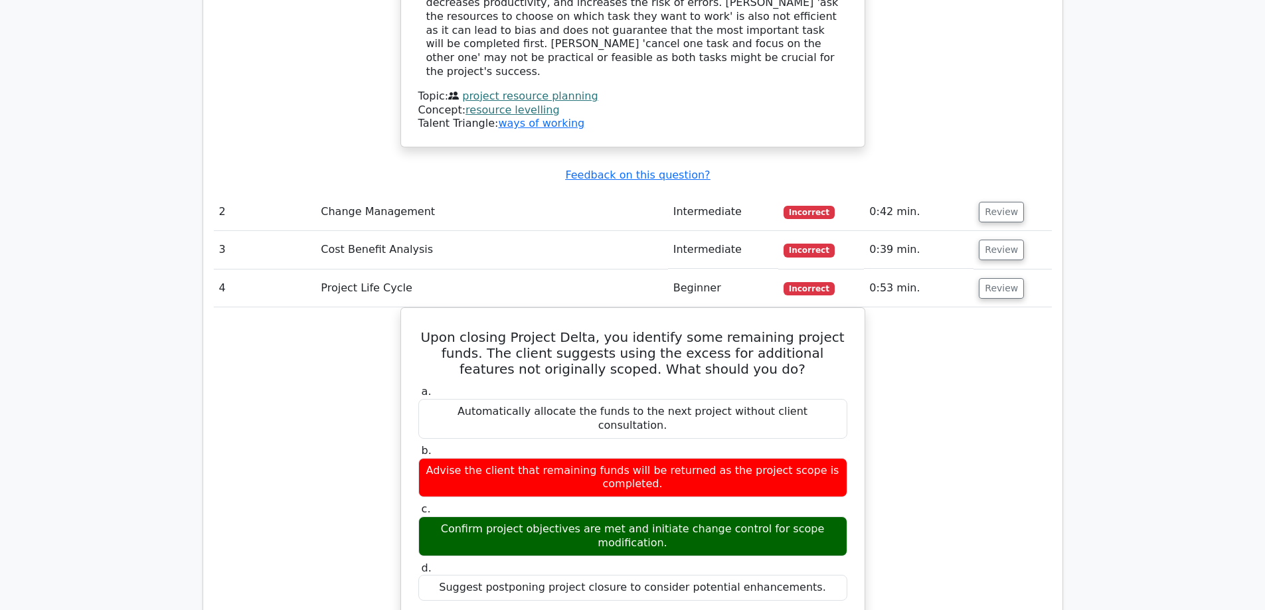
scroll to position [1527, 0]
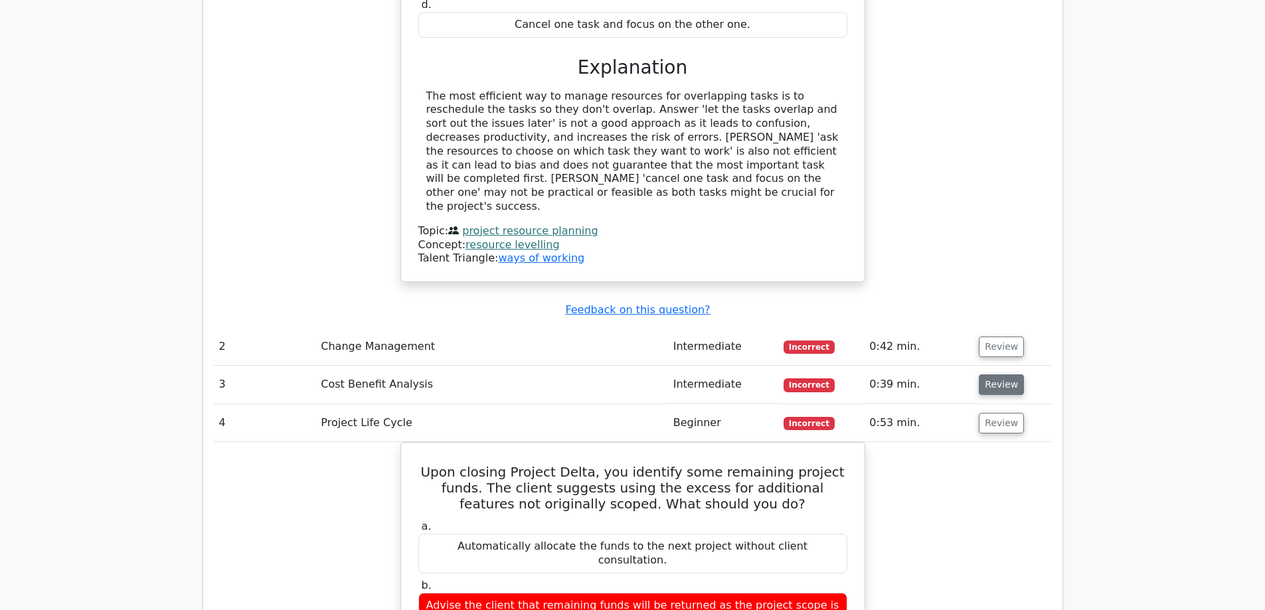
click at [996, 375] on button "Review" at bounding box center [1001, 385] width 45 height 21
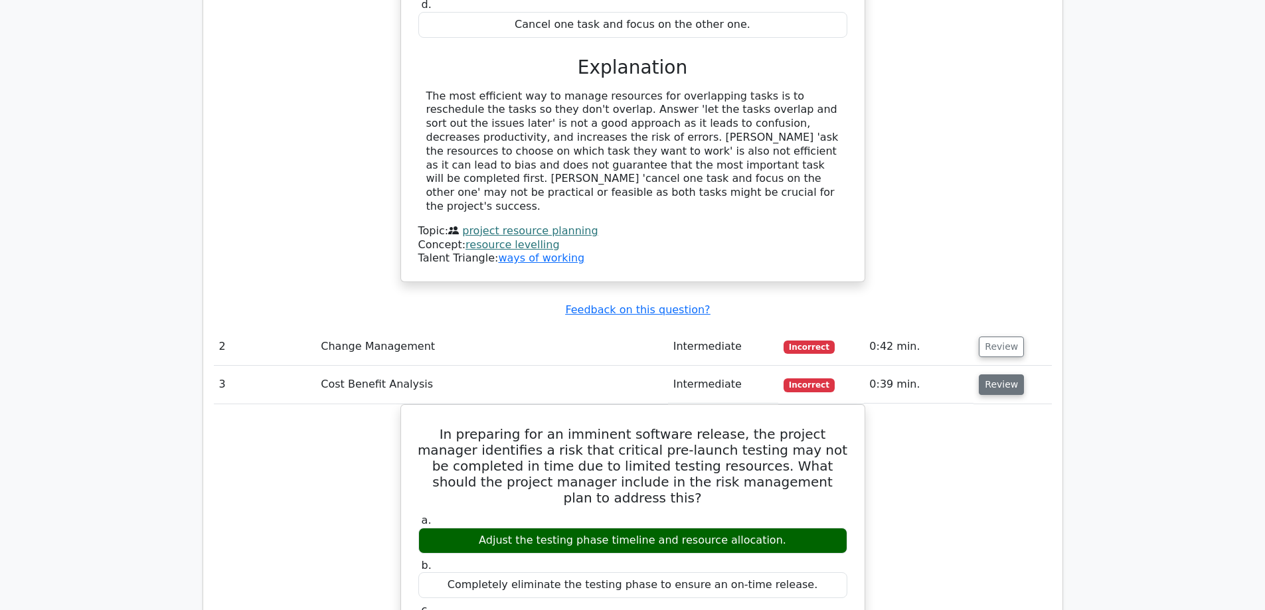
click at [996, 375] on button "Review" at bounding box center [1001, 385] width 45 height 21
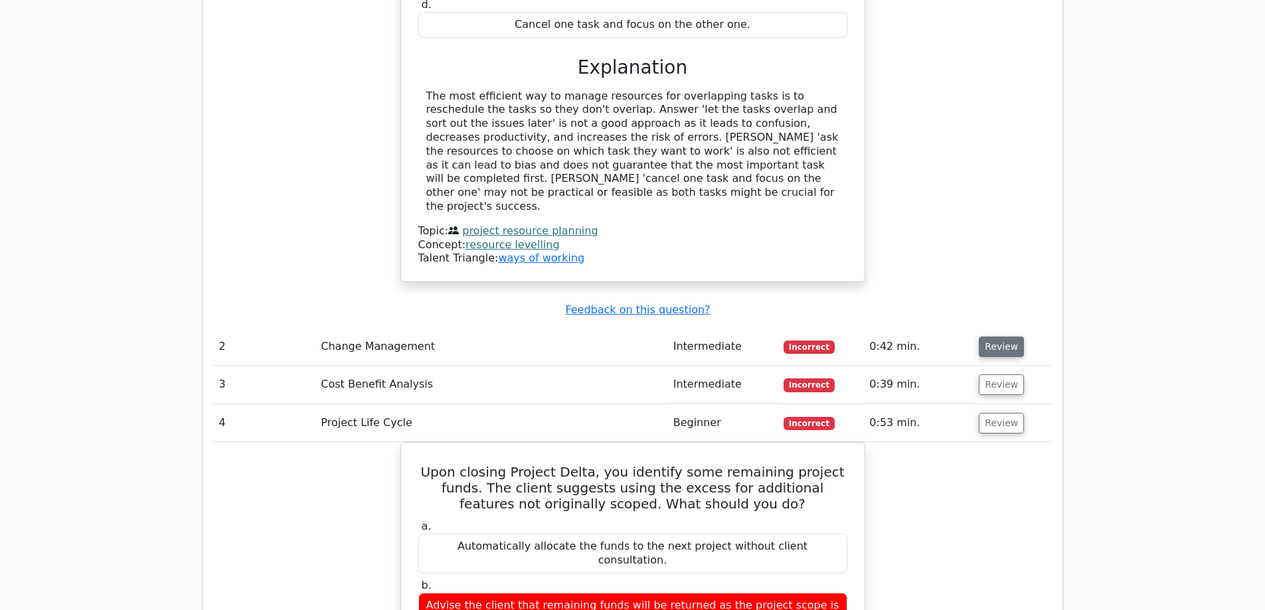
click at [999, 337] on button "Review" at bounding box center [1001, 347] width 45 height 21
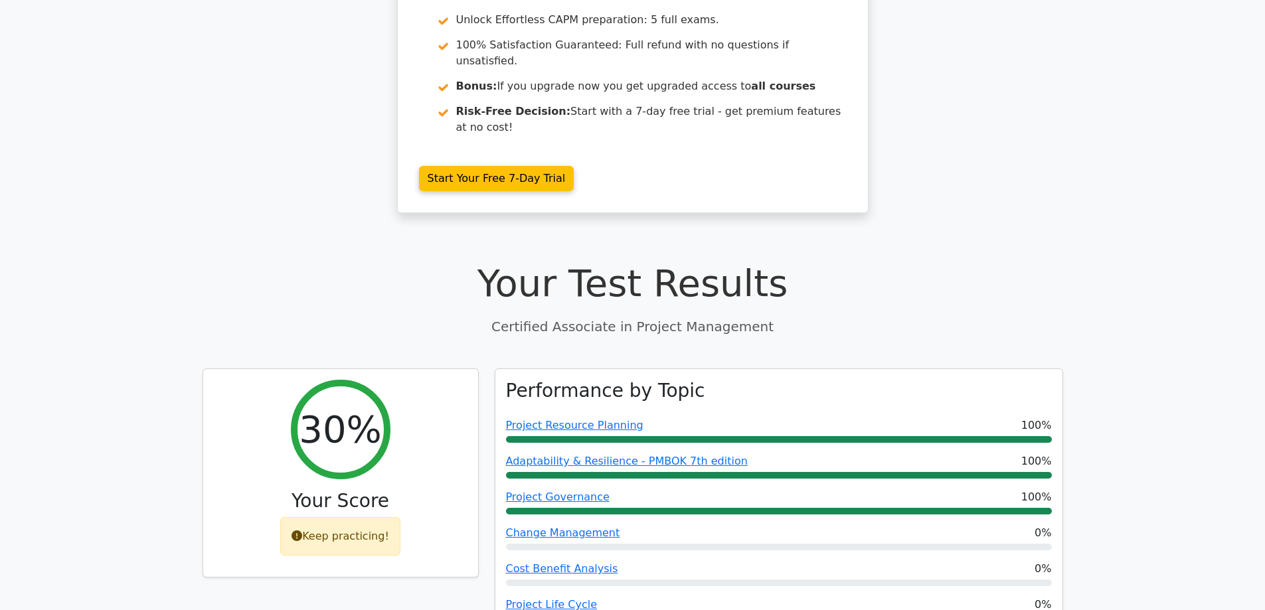
scroll to position [0, 0]
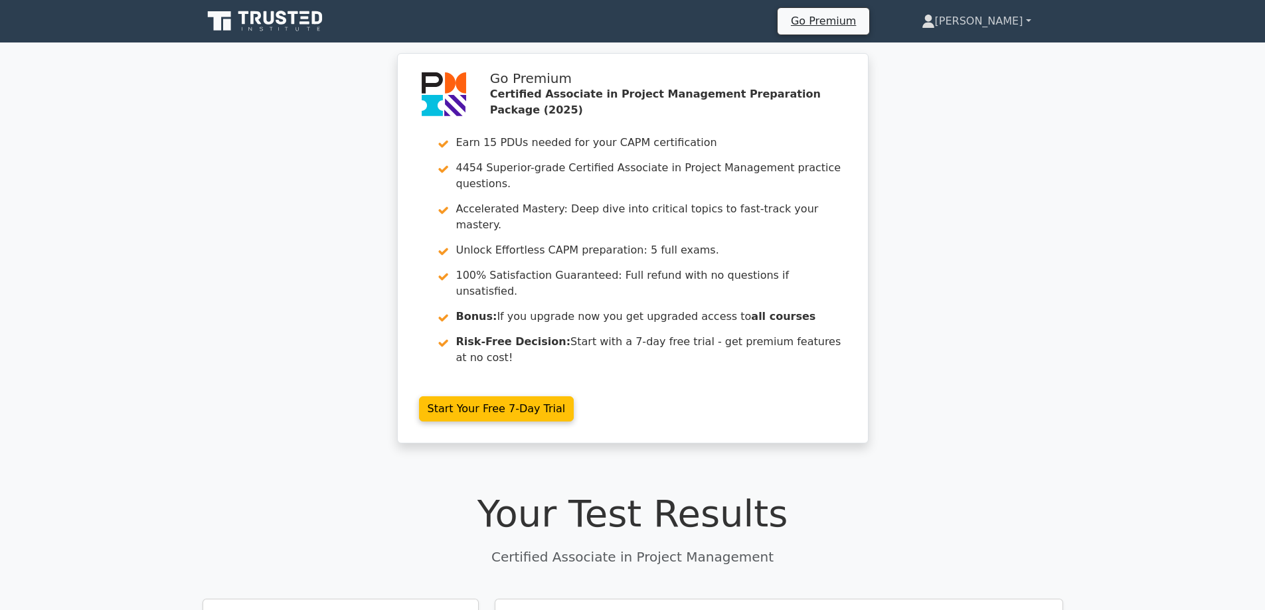
click at [1005, 18] on link "[PERSON_NAME]" at bounding box center [976, 21] width 173 height 27
